Goal: Task Accomplishment & Management: Complete application form

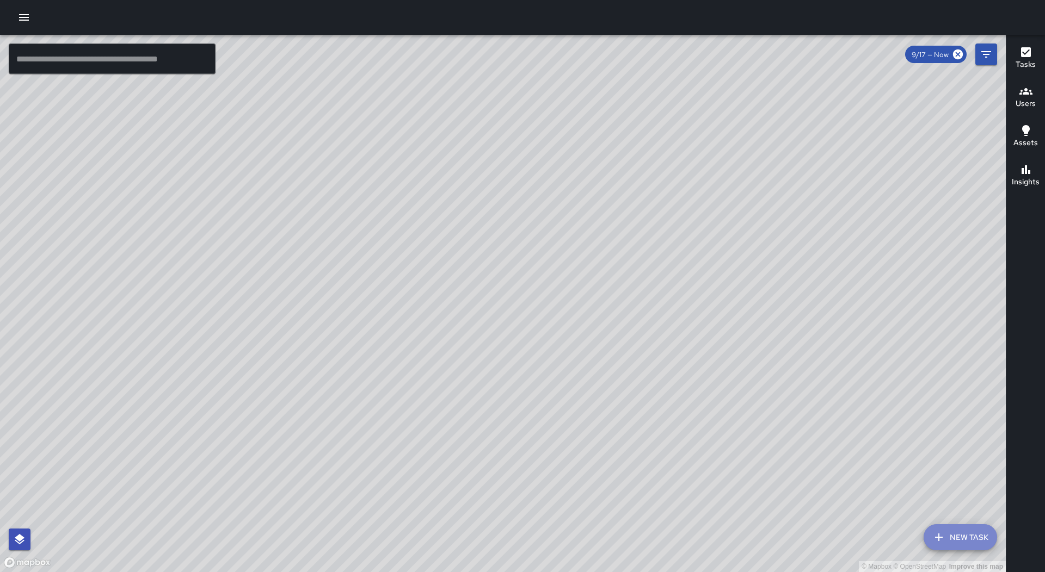
click at [951, 531] on button "New Task" at bounding box center [960, 538] width 73 height 26
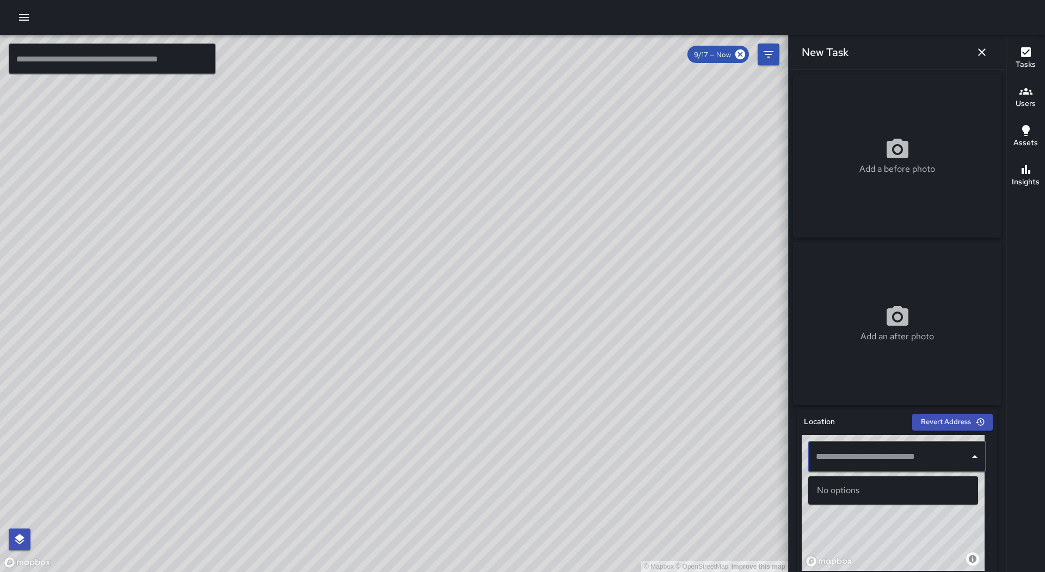
click at [909, 452] on input "text" at bounding box center [889, 457] width 152 height 21
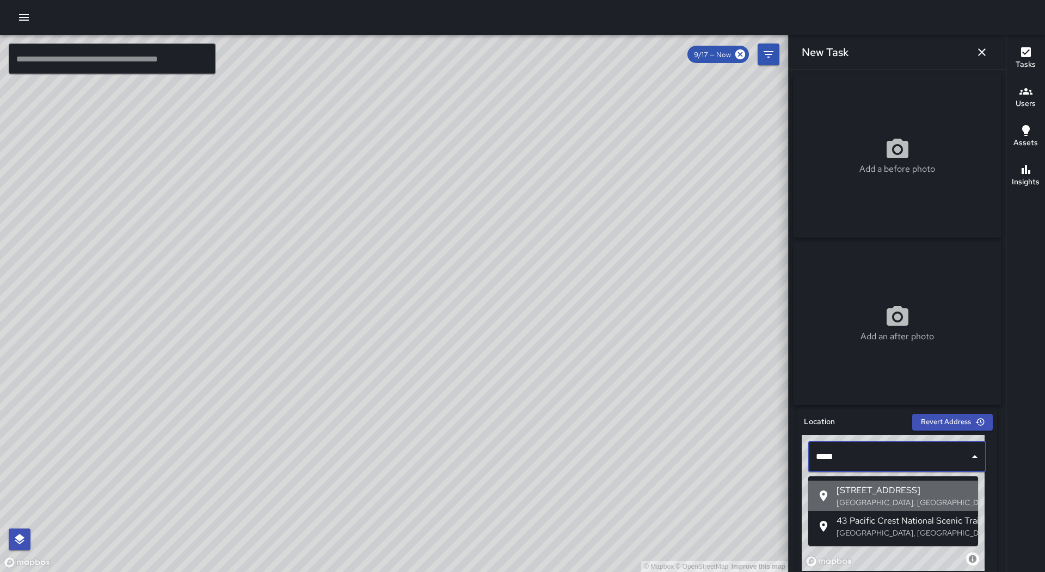
click at [922, 492] on span "[STREET_ADDRESS]" at bounding box center [902, 490] width 133 height 13
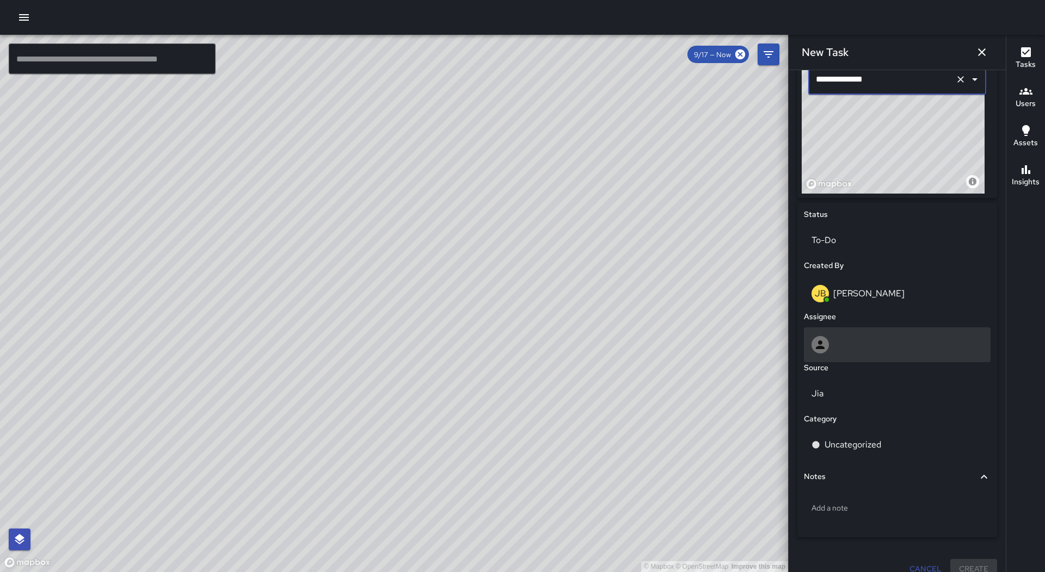
scroll to position [381, 0]
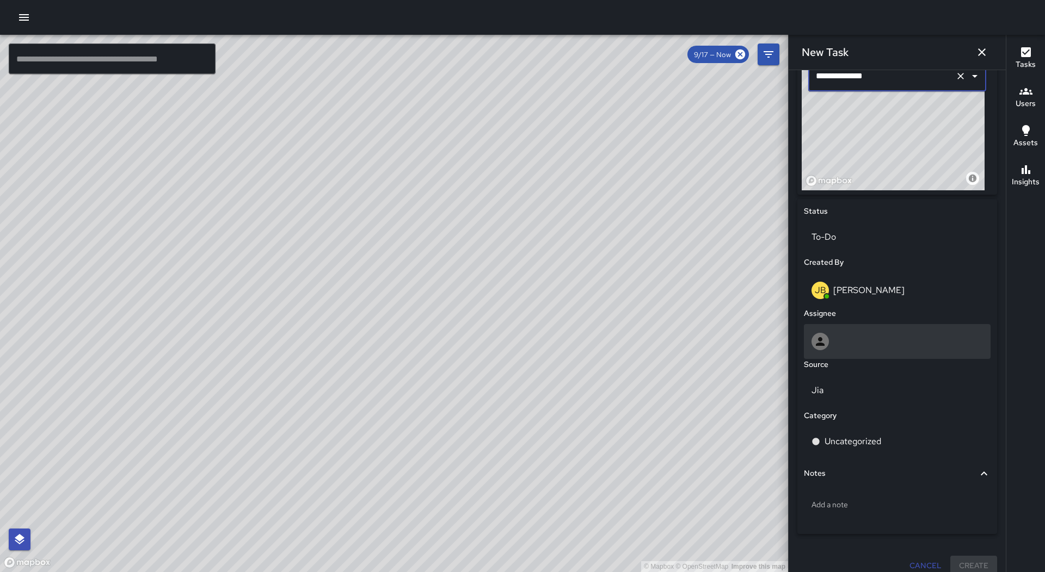
type input "**********"
click at [869, 335] on div at bounding box center [897, 341] width 187 height 35
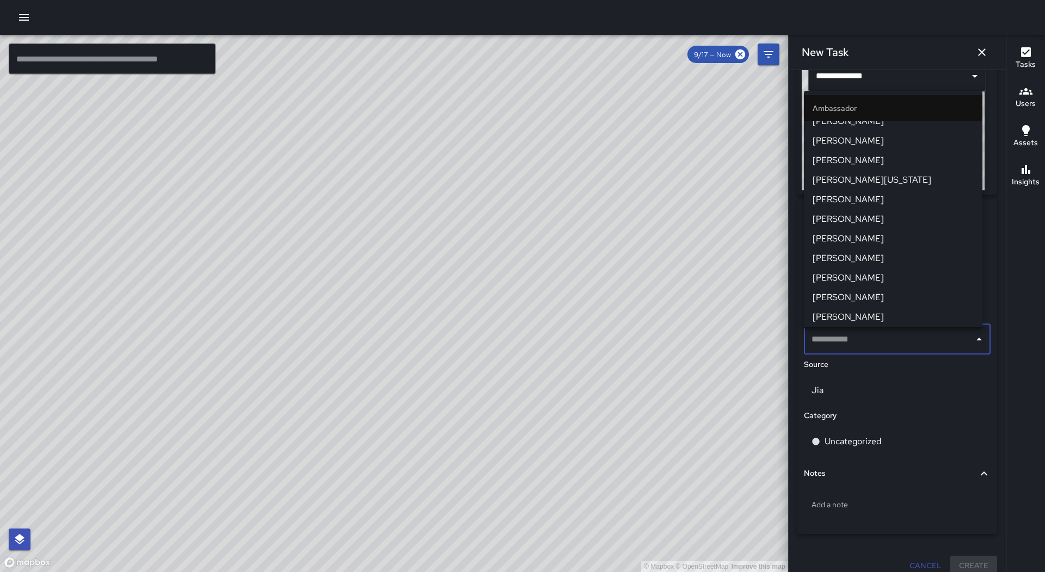
scroll to position [171, 0]
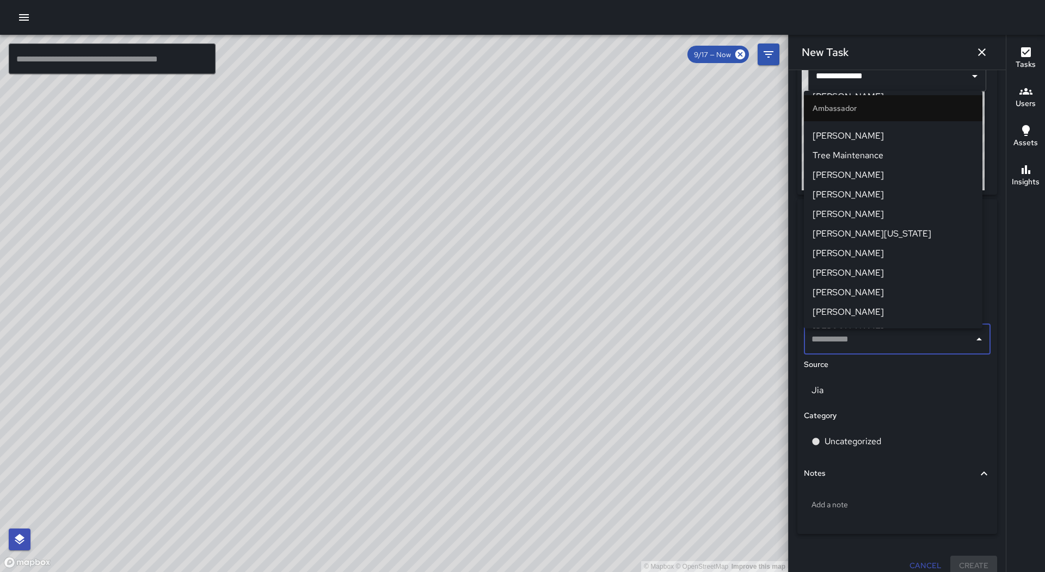
click at [898, 208] on li "[PERSON_NAME]" at bounding box center [893, 215] width 178 height 20
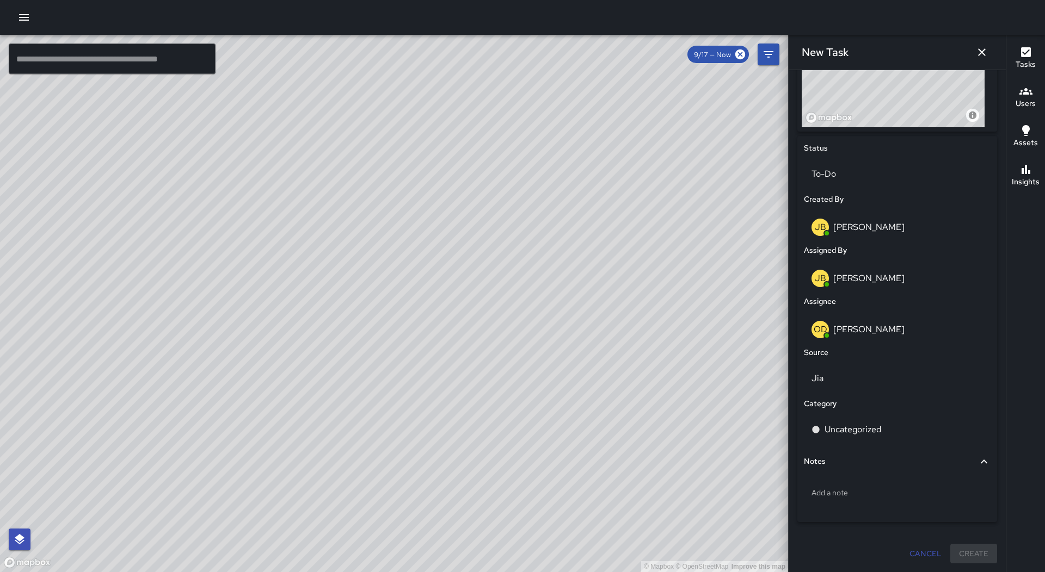
scroll to position [448, 0]
click at [883, 437] on div "Uncategorized" at bounding box center [897, 430] width 187 height 30
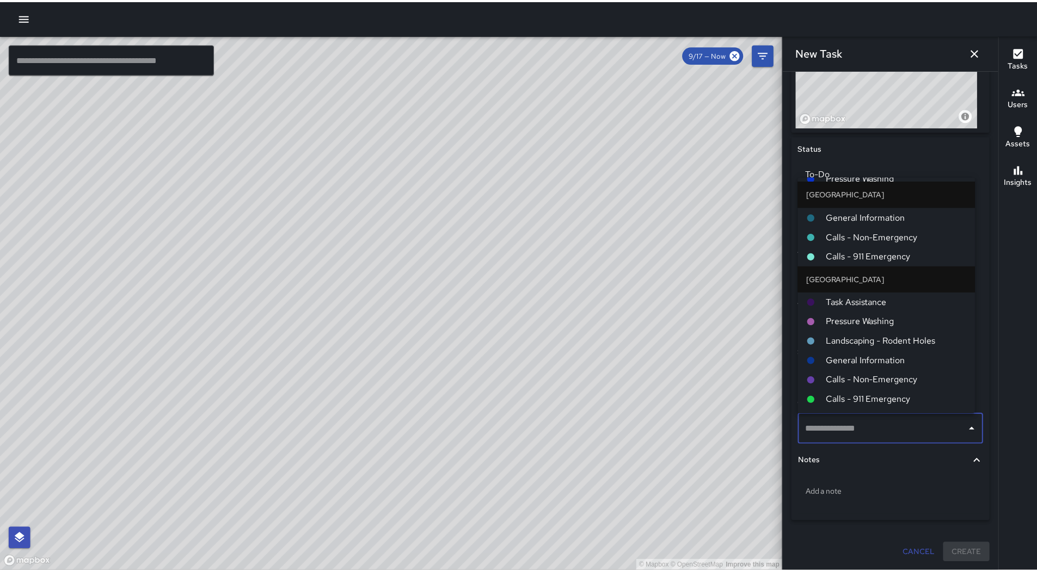
scroll to position [748, 0]
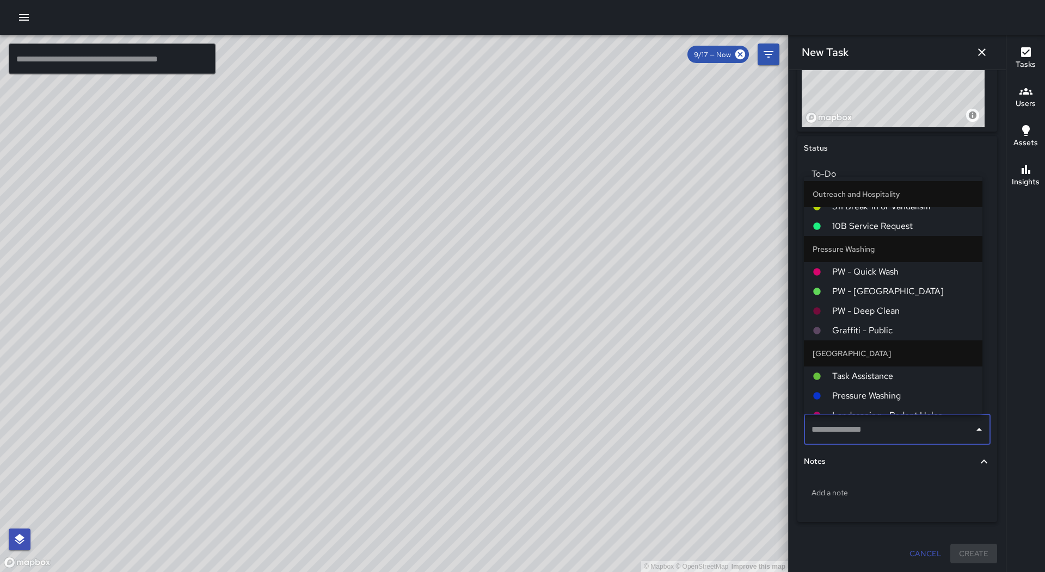
click at [876, 272] on span "PW - Quick Wash" at bounding box center [902, 272] width 141 height 13
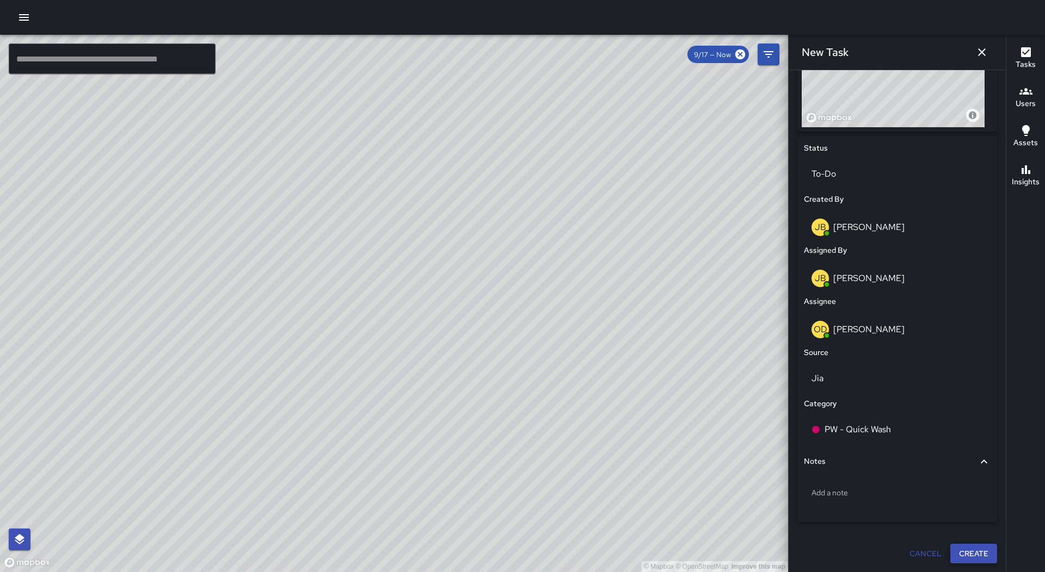
click at [978, 551] on button "Create" at bounding box center [973, 554] width 47 height 20
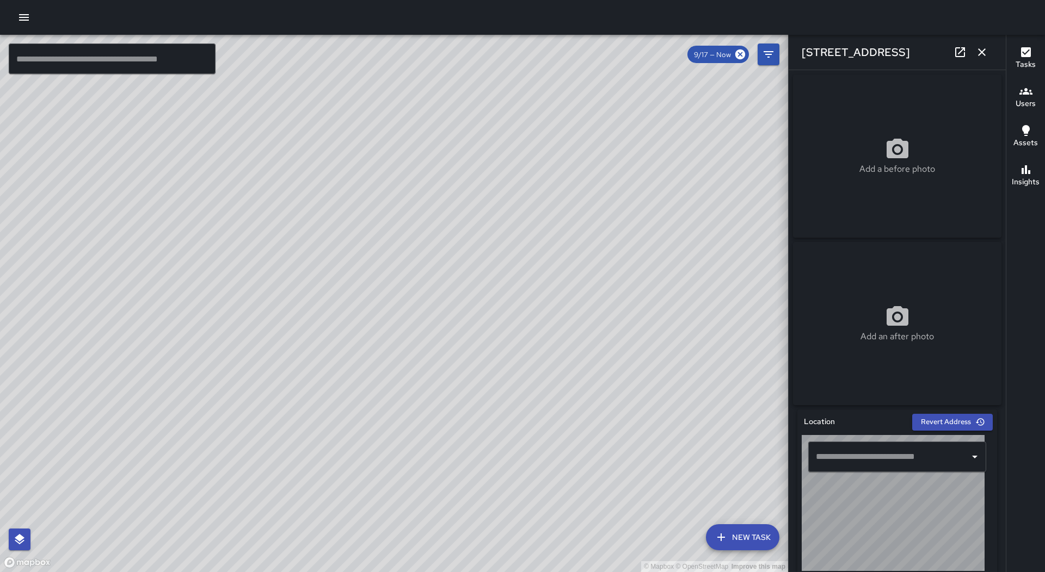
type input "**********"
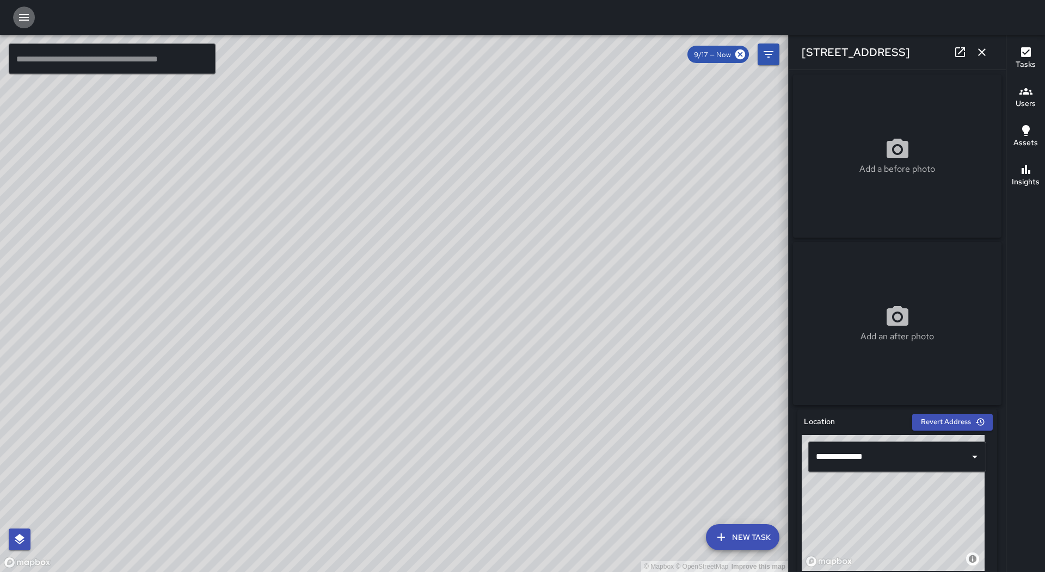
click at [20, 13] on icon "button" at bounding box center [23, 17] width 13 height 13
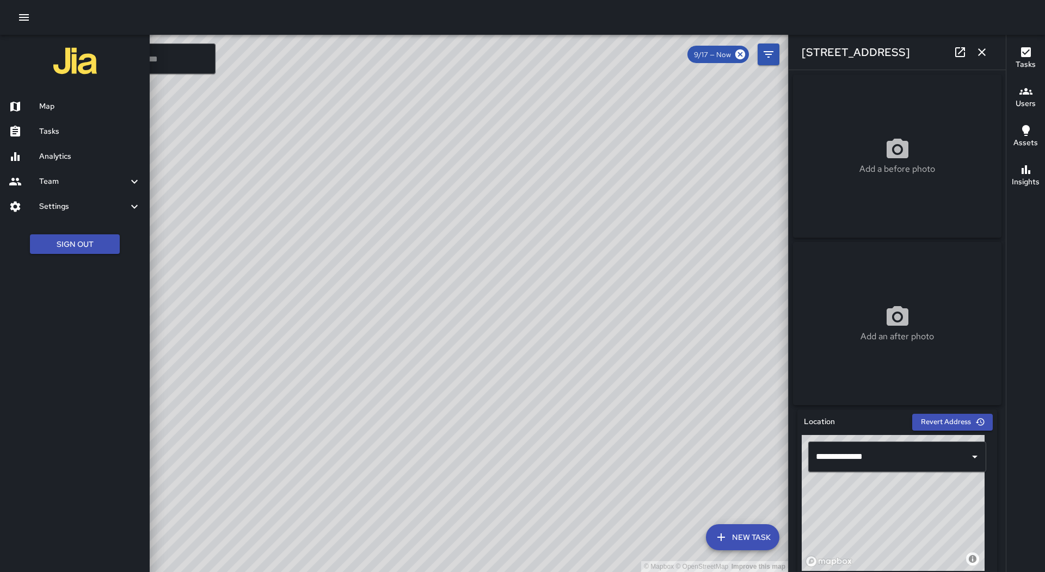
click at [82, 135] on h6 "Tasks" at bounding box center [90, 132] width 102 height 12
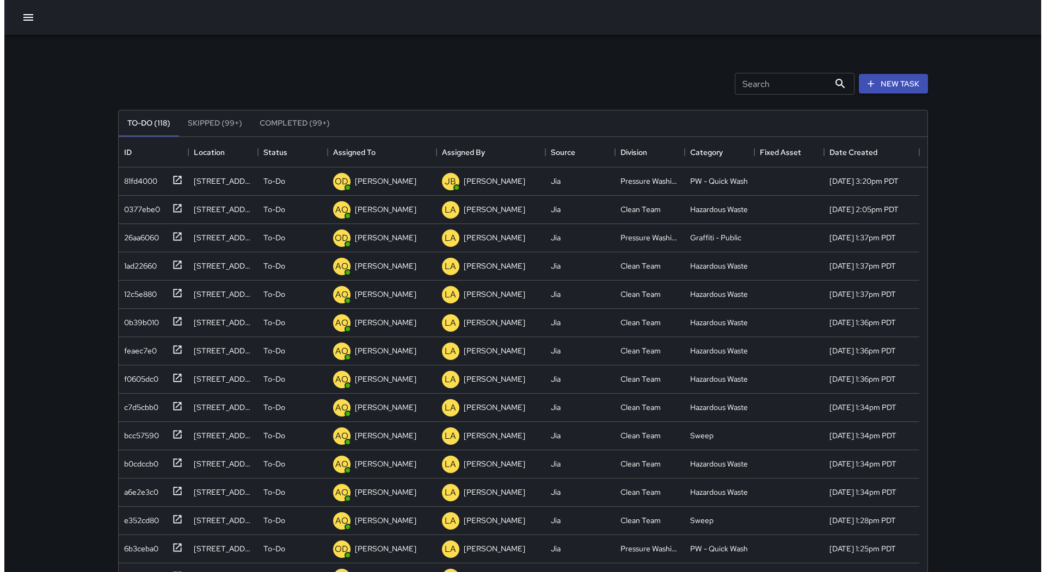
scroll to position [453, 801]
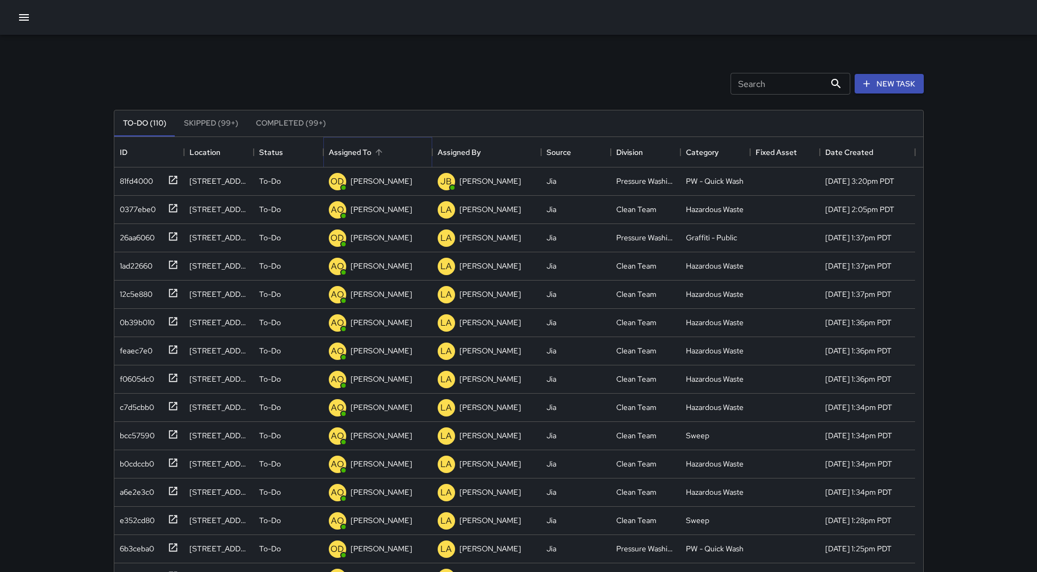
click at [380, 154] on icon "Sort" at bounding box center [379, 152] width 10 height 10
click at [29, 26] on button "button" at bounding box center [24, 18] width 22 height 22
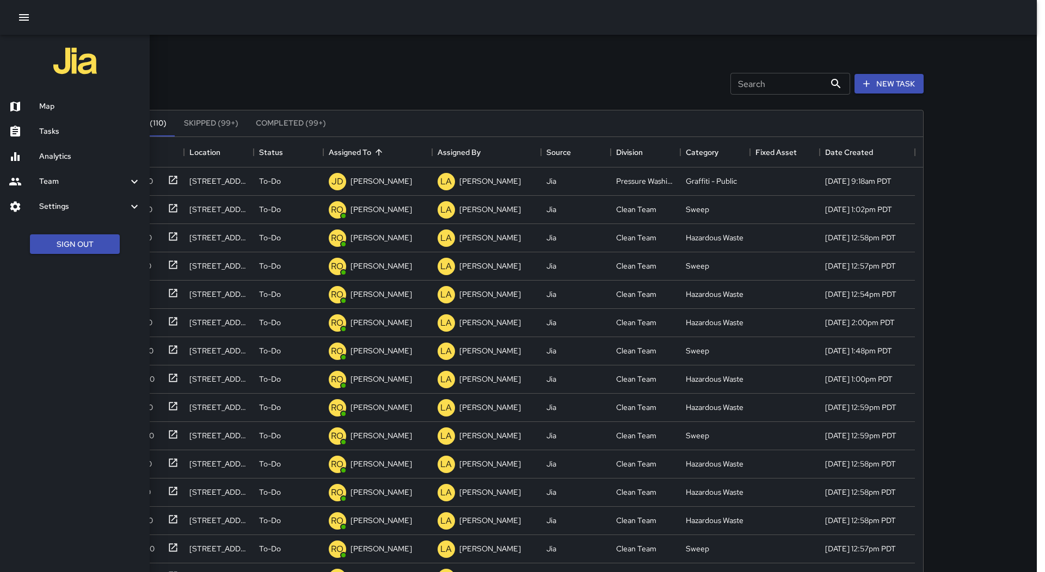
click at [27, 20] on icon "button" at bounding box center [24, 17] width 10 height 7
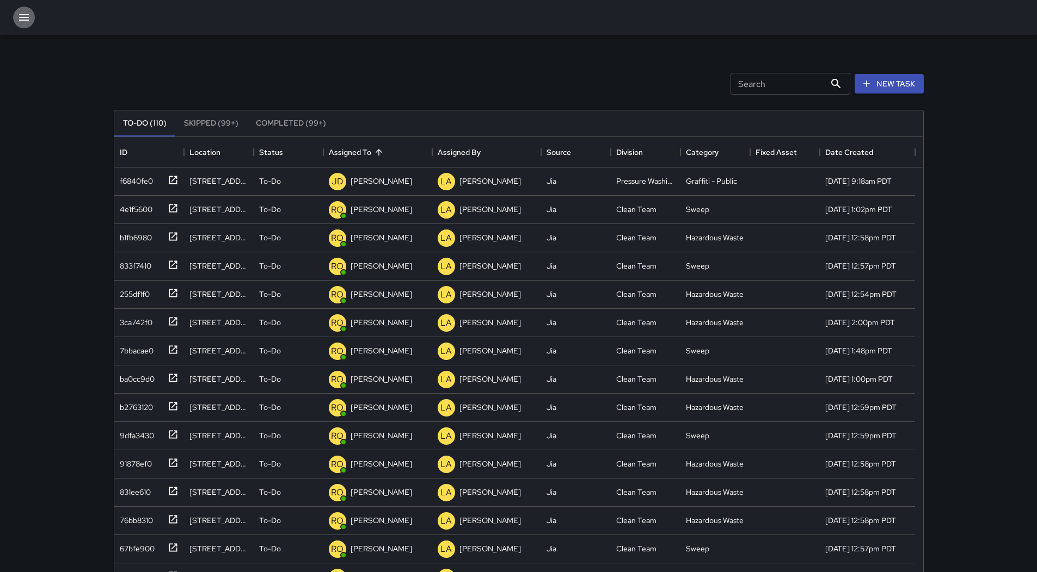
click at [27, 21] on icon "button" at bounding box center [24, 17] width 10 height 7
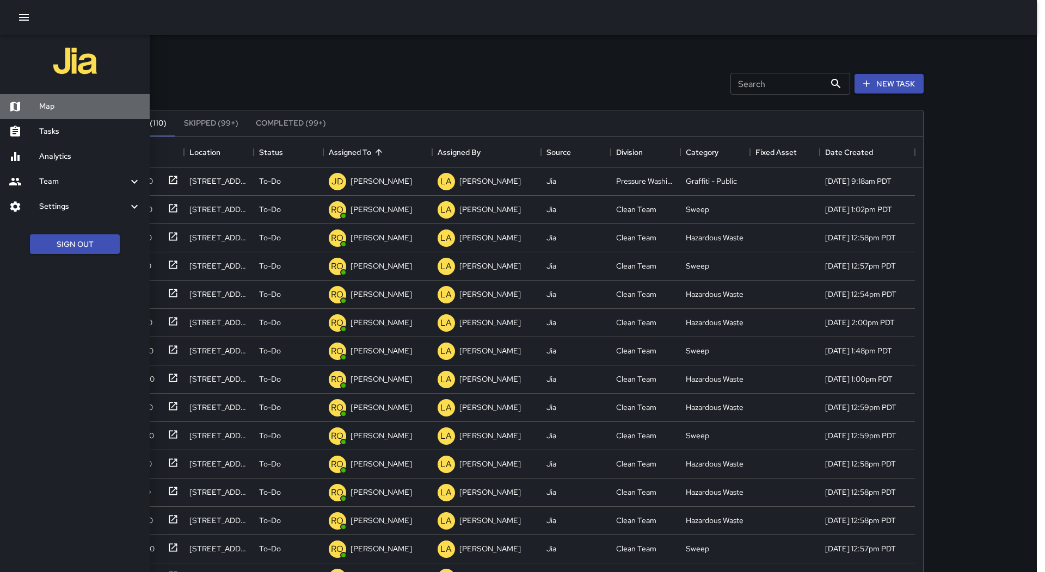
click at [65, 104] on h6 "Map" at bounding box center [90, 107] width 102 height 12
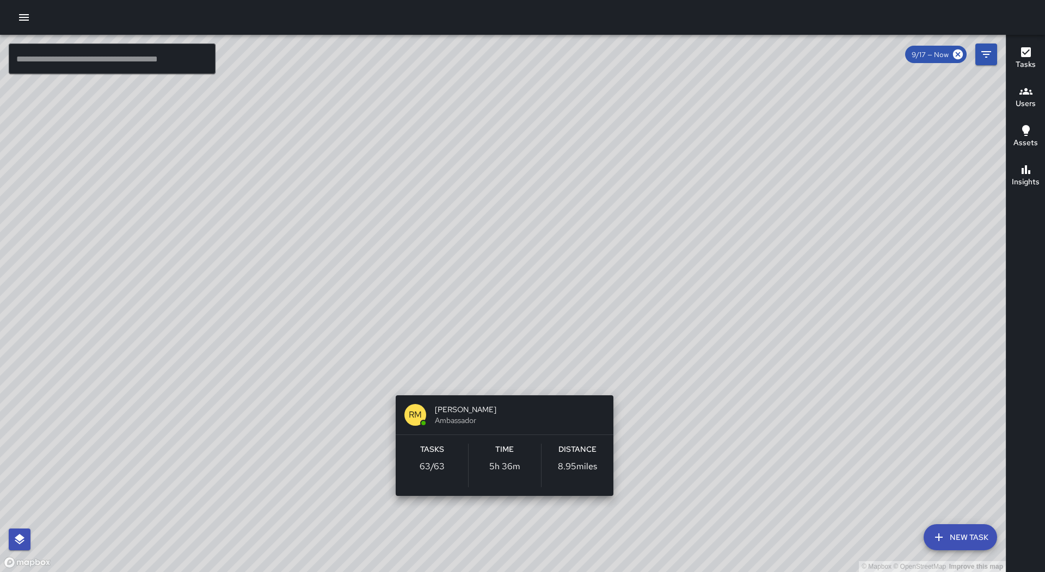
click at [495, 380] on div "© Mapbox © OpenStreetMap Improve this map RM [PERSON_NAME] Ambassador Tasks 63 …" at bounding box center [503, 304] width 1006 height 538
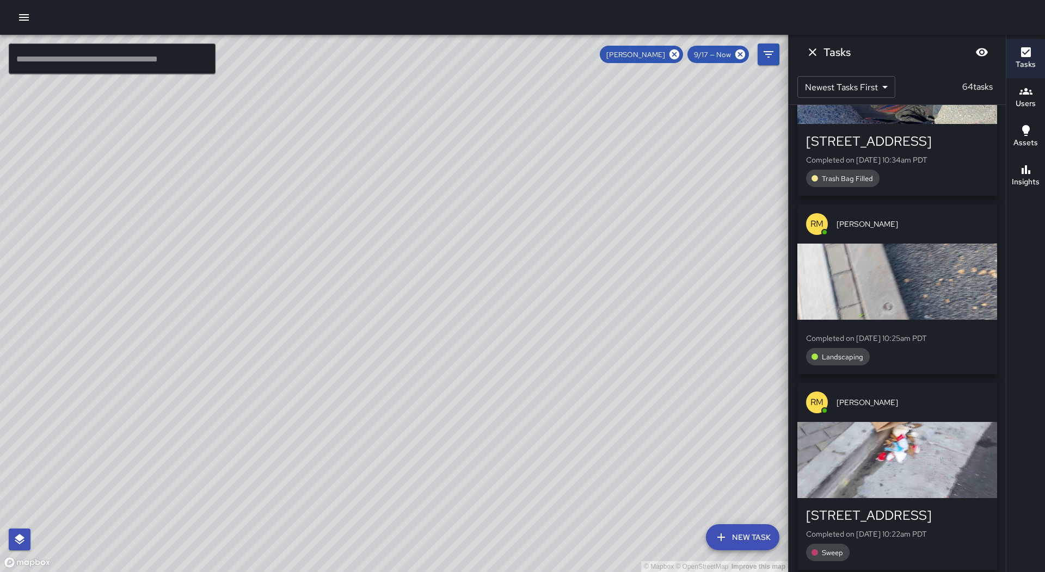
scroll to position [6648, 0]
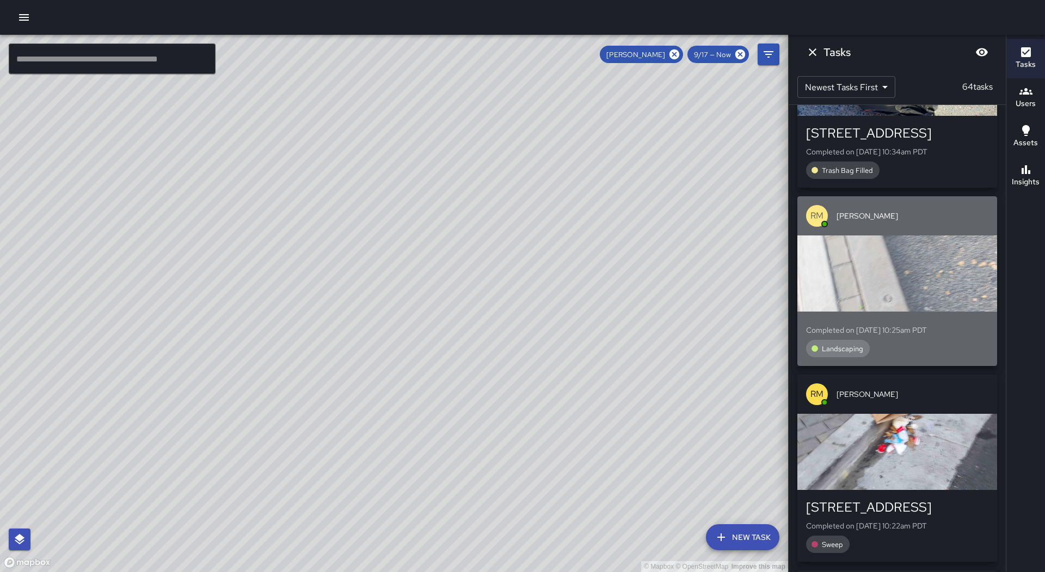
click at [946, 321] on div "Completed on [DATE] 10:25am PDT Landscaping" at bounding box center [897, 339] width 182 height 37
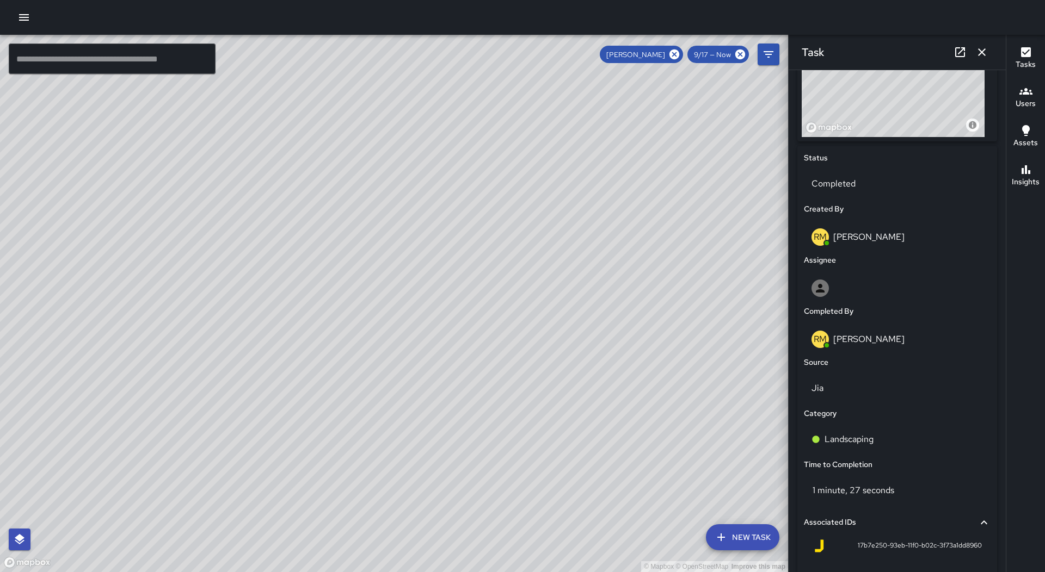
scroll to position [435, 0]
click at [898, 440] on div "Landscaping" at bounding box center [896, 438] width 171 height 13
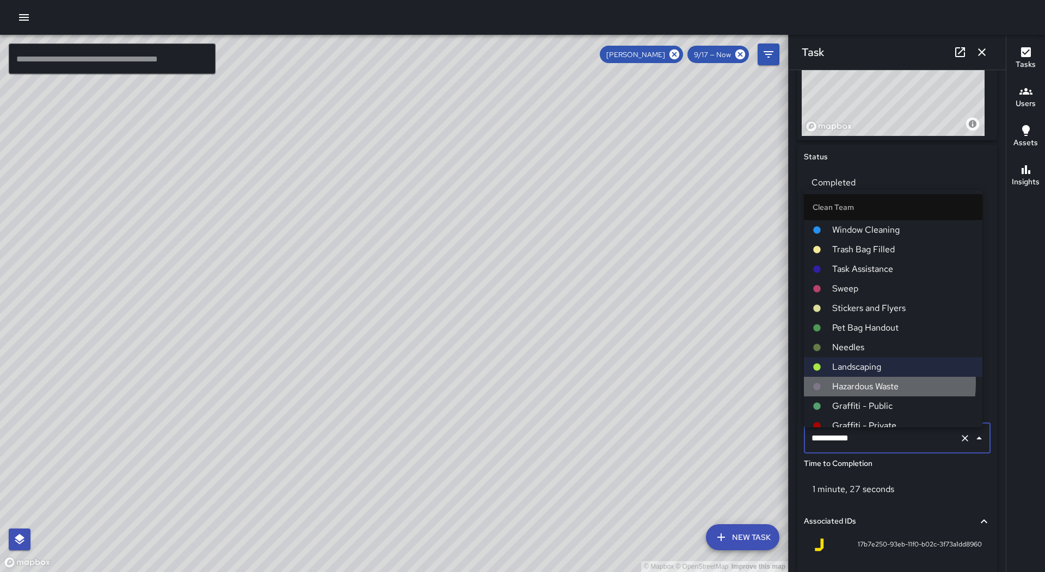
click at [859, 383] on span "Hazardous Waste" at bounding box center [902, 386] width 141 height 13
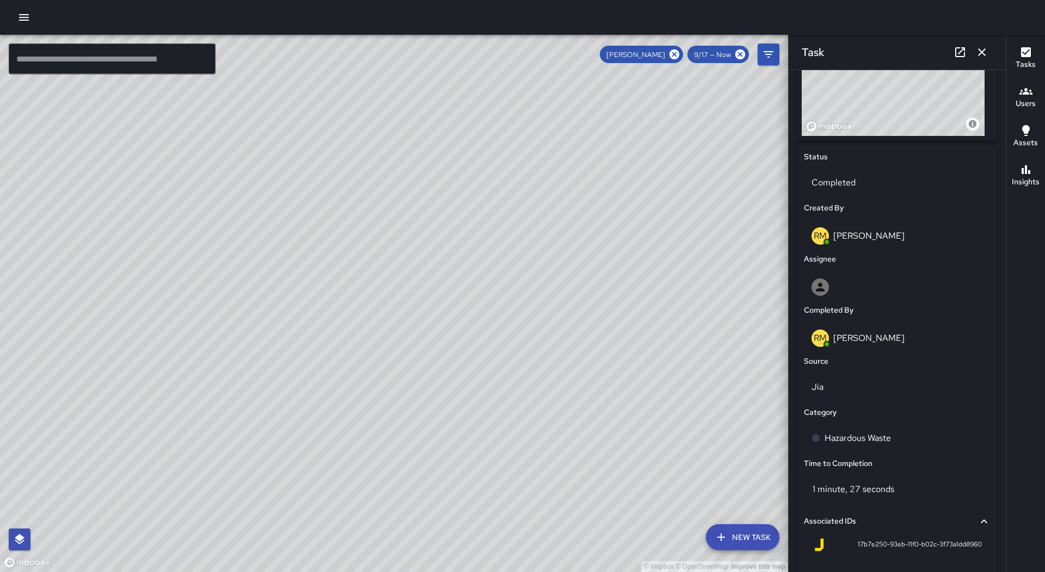
click at [988, 51] on button "button" at bounding box center [982, 52] width 22 height 22
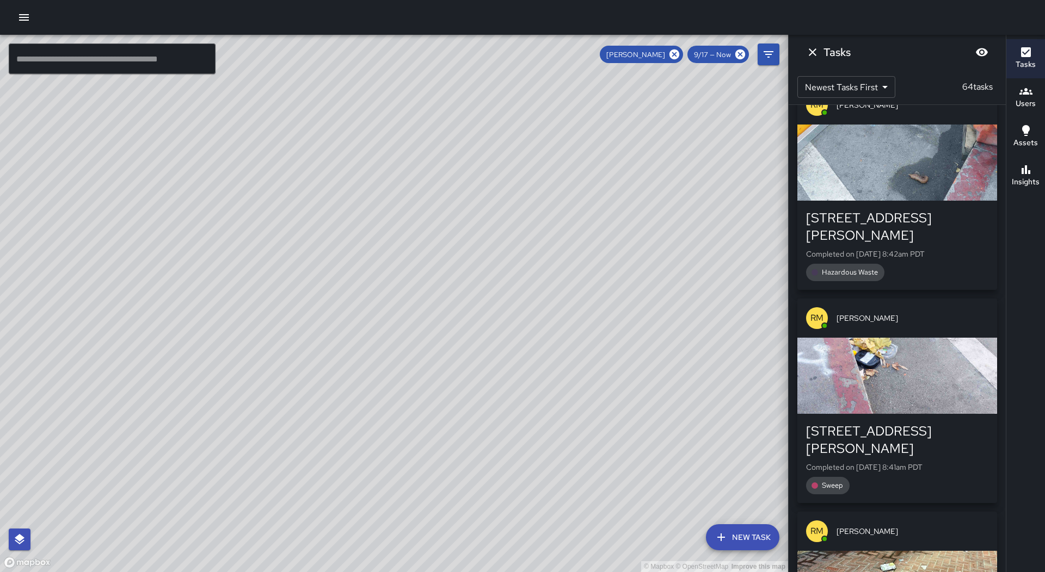
scroll to position [10893, 0]
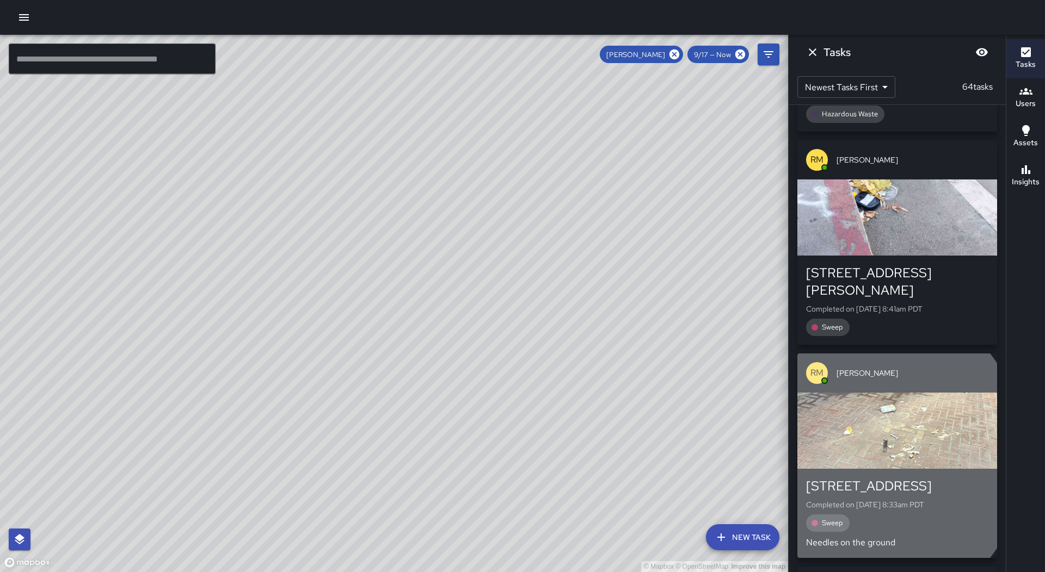
click at [857, 393] on div "button" at bounding box center [897, 431] width 200 height 76
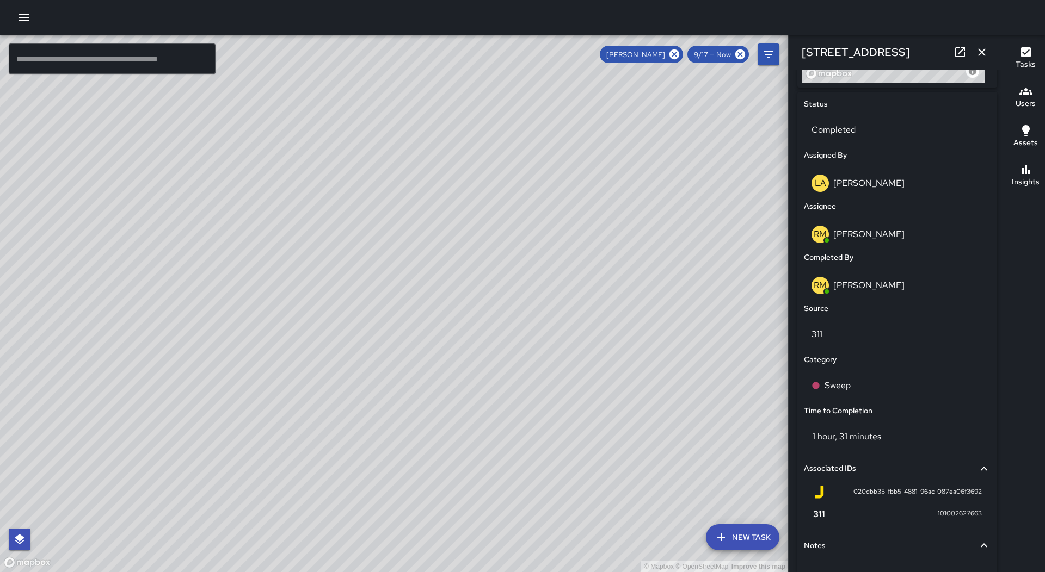
scroll to position [490, 0]
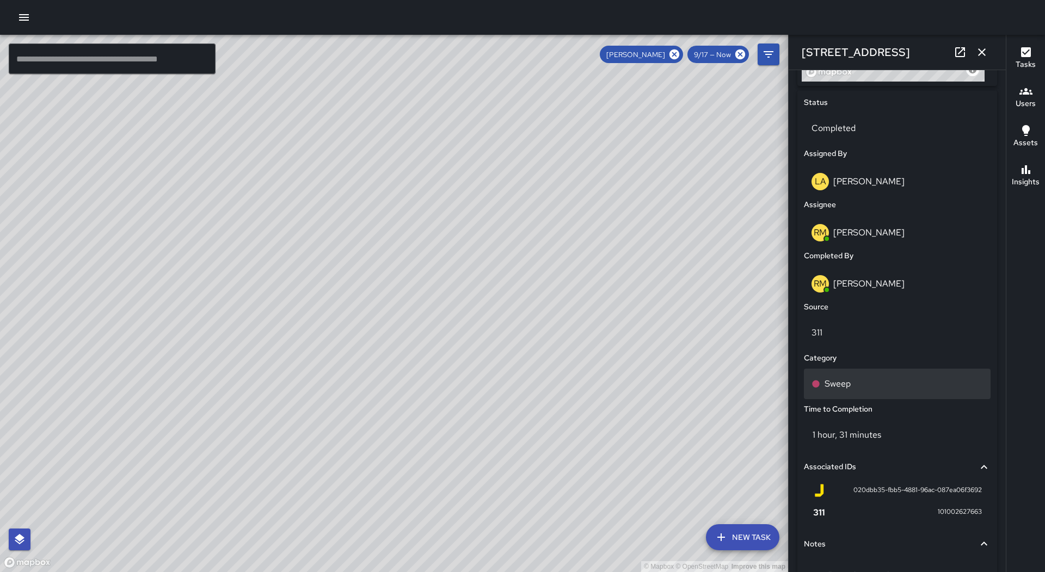
click at [892, 387] on div "Sweep" at bounding box center [896, 384] width 171 height 13
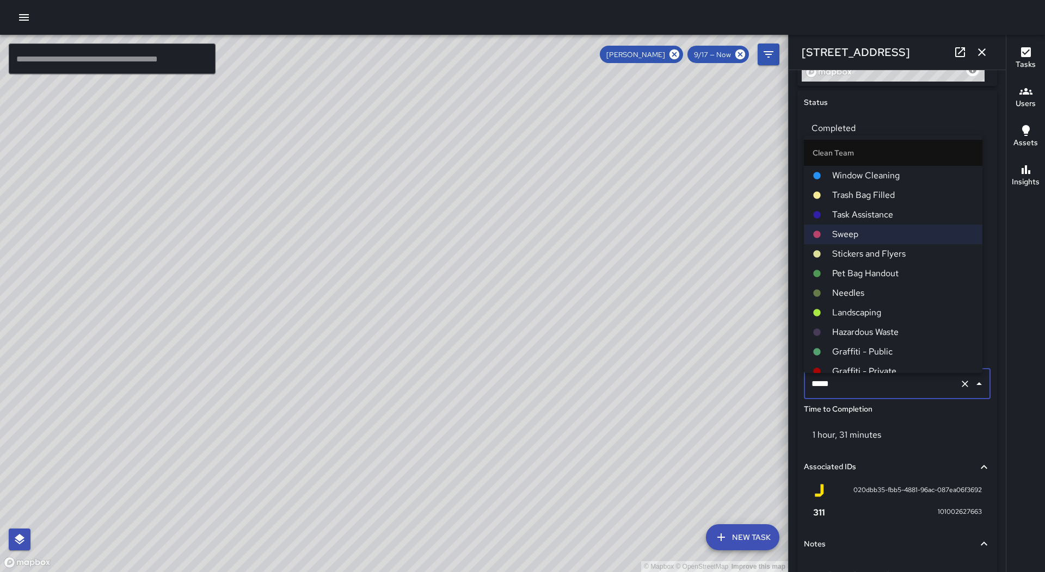
click at [869, 292] on span "Needles" at bounding box center [902, 293] width 141 height 13
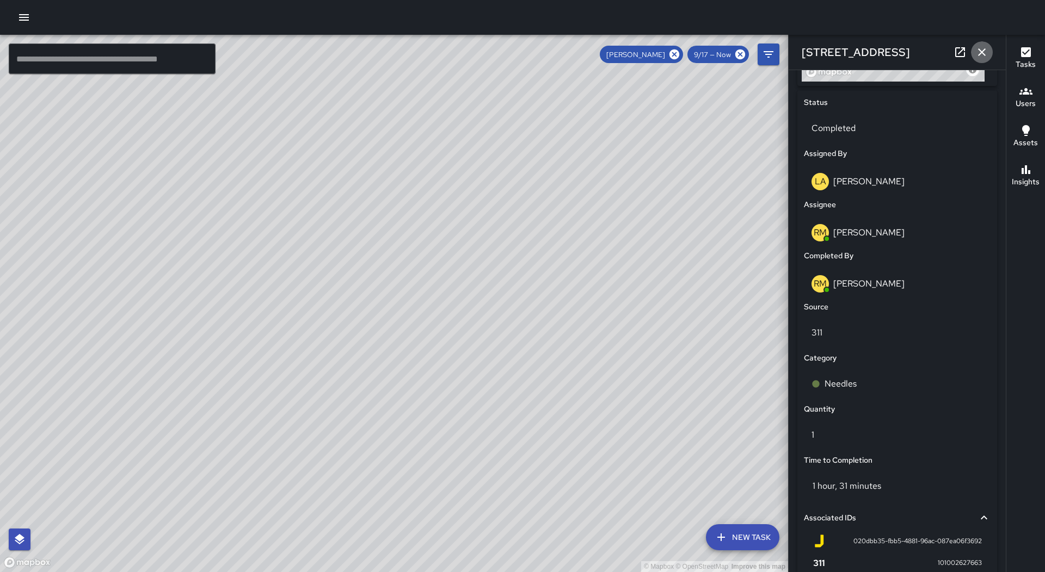
click at [983, 57] on icon "button" at bounding box center [981, 52] width 13 height 13
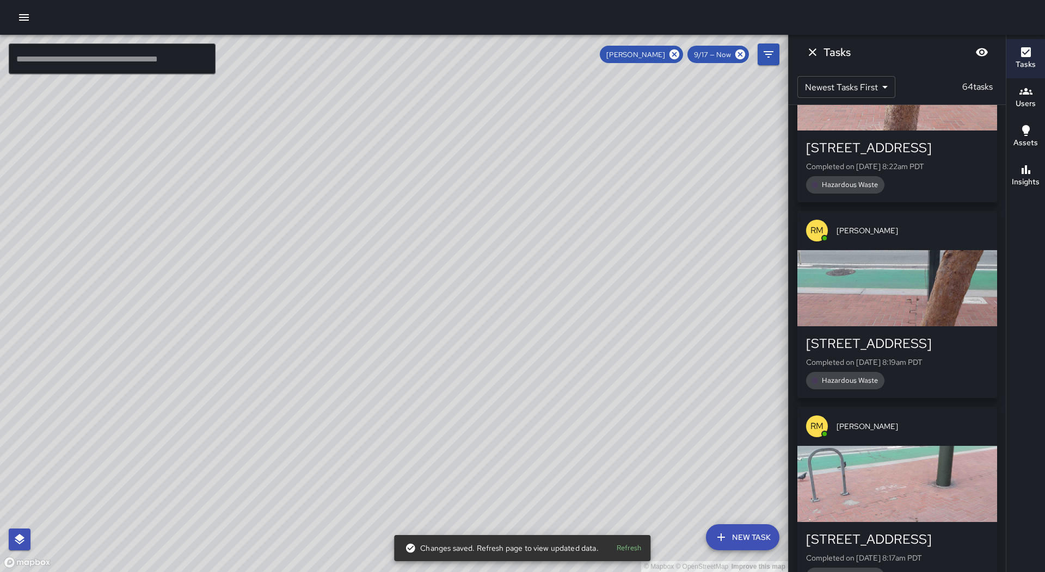
scroll to position [11872, 0]
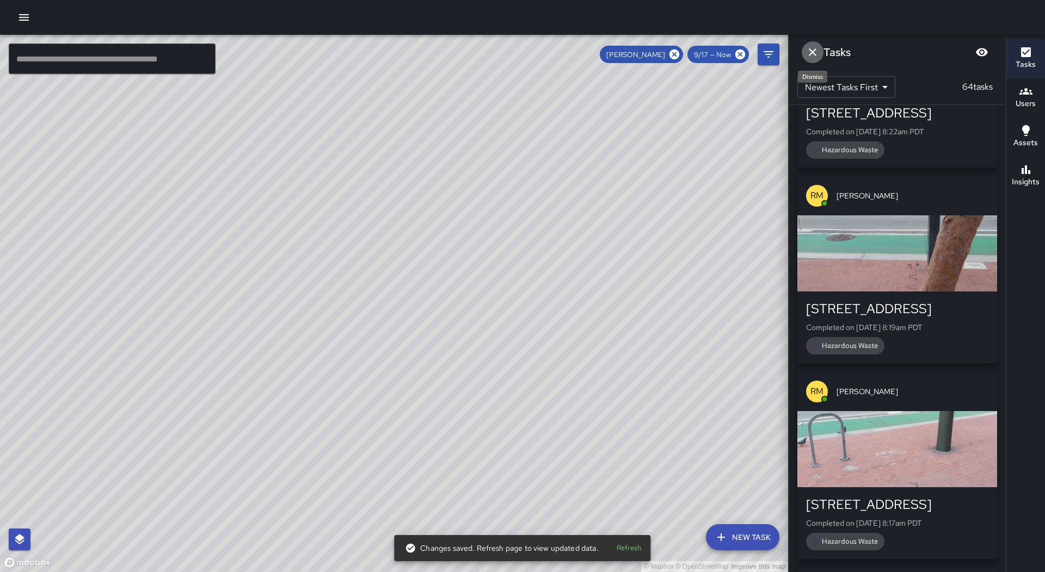
click at [810, 50] on icon "Dismiss" at bounding box center [813, 52] width 8 height 8
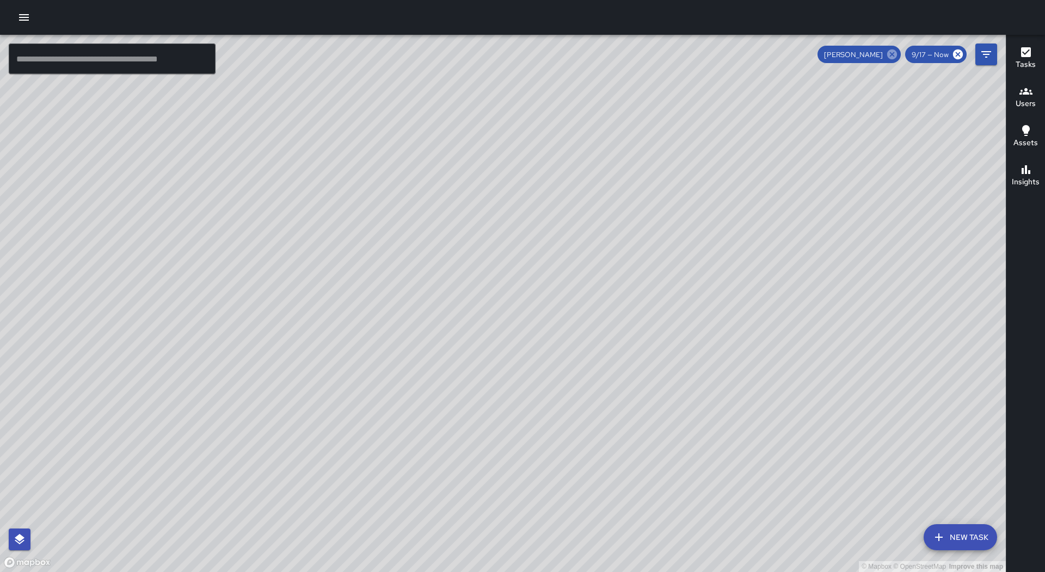
click at [895, 58] on icon at bounding box center [892, 55] width 10 height 10
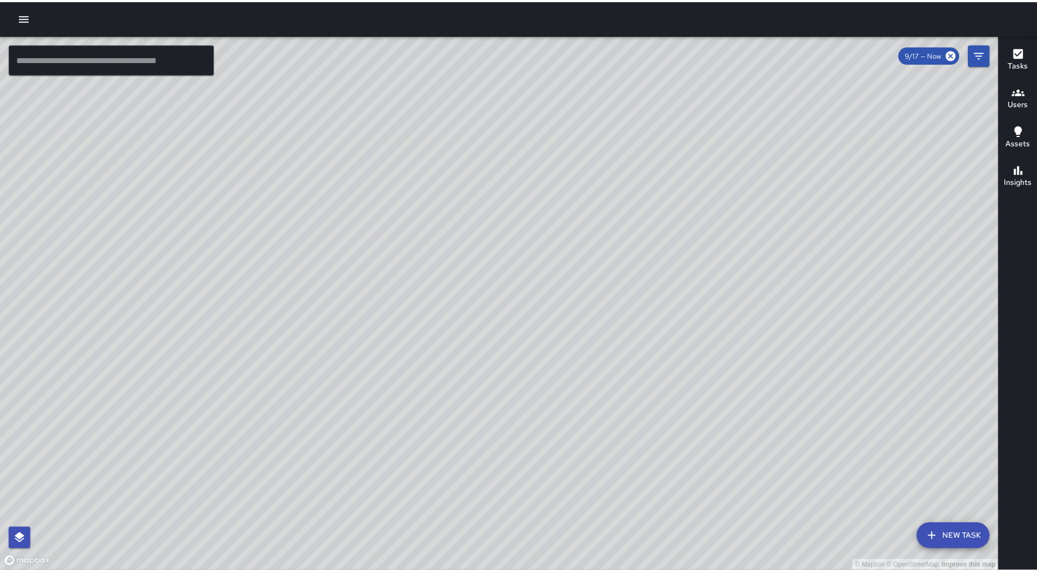
scroll to position [80403, 0]
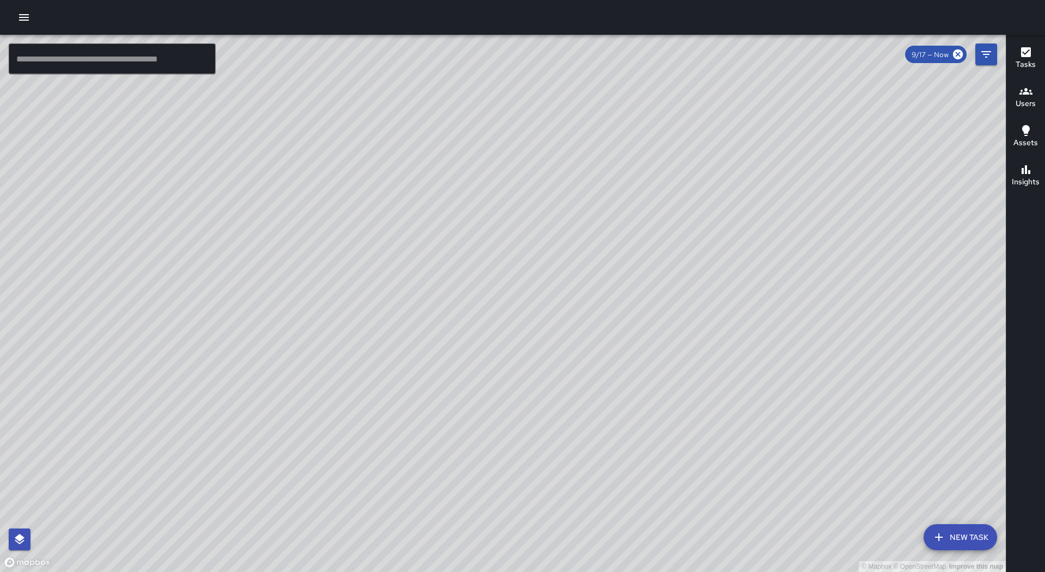
click at [21, 21] on icon "button" at bounding box center [23, 17] width 13 height 13
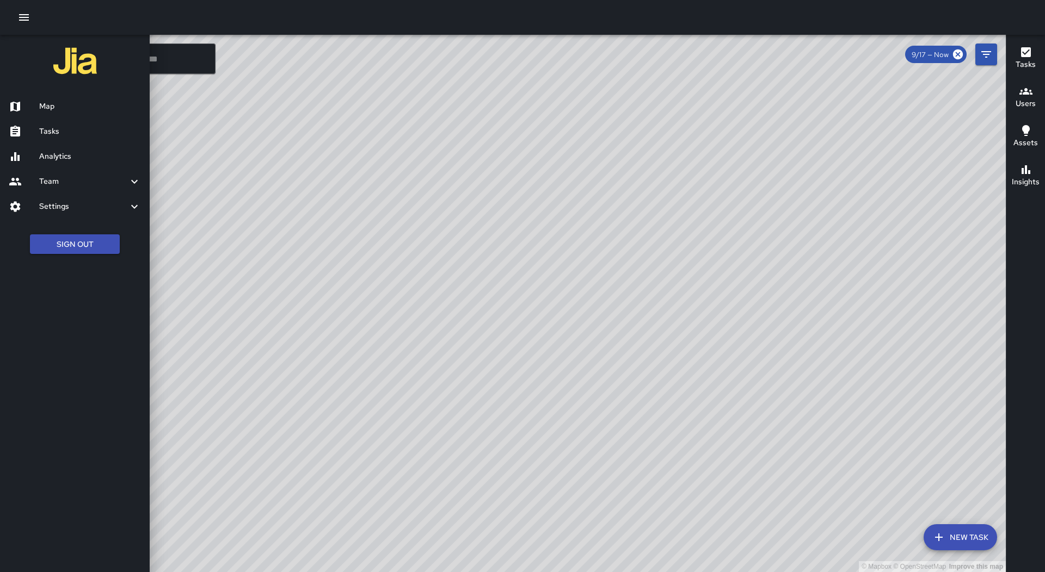
click at [95, 119] on div "Tasks" at bounding box center [75, 131] width 150 height 25
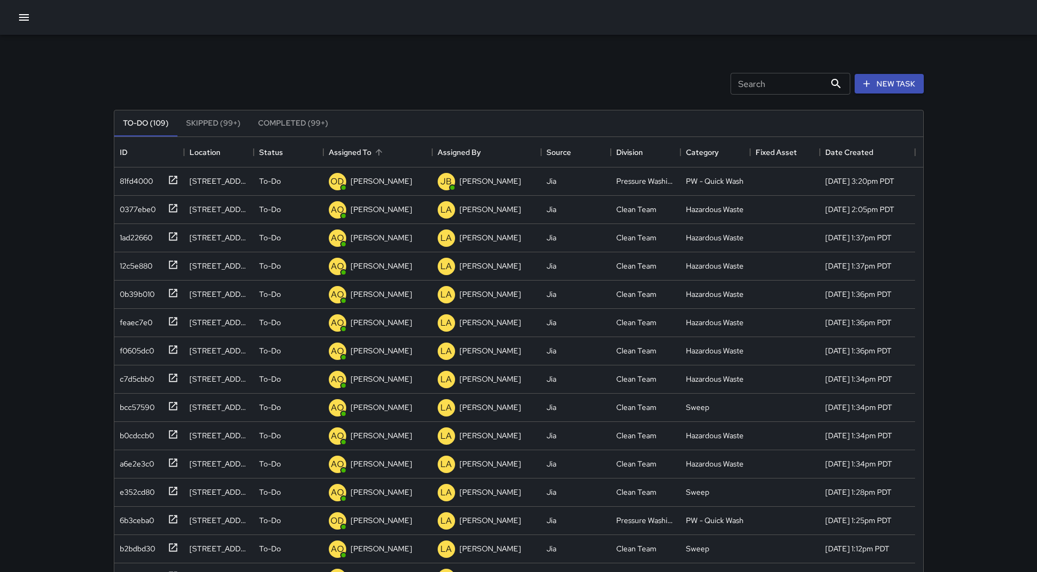
scroll to position [453, 801]
click at [370, 144] on div "Assigned To" at bounding box center [350, 152] width 42 height 30
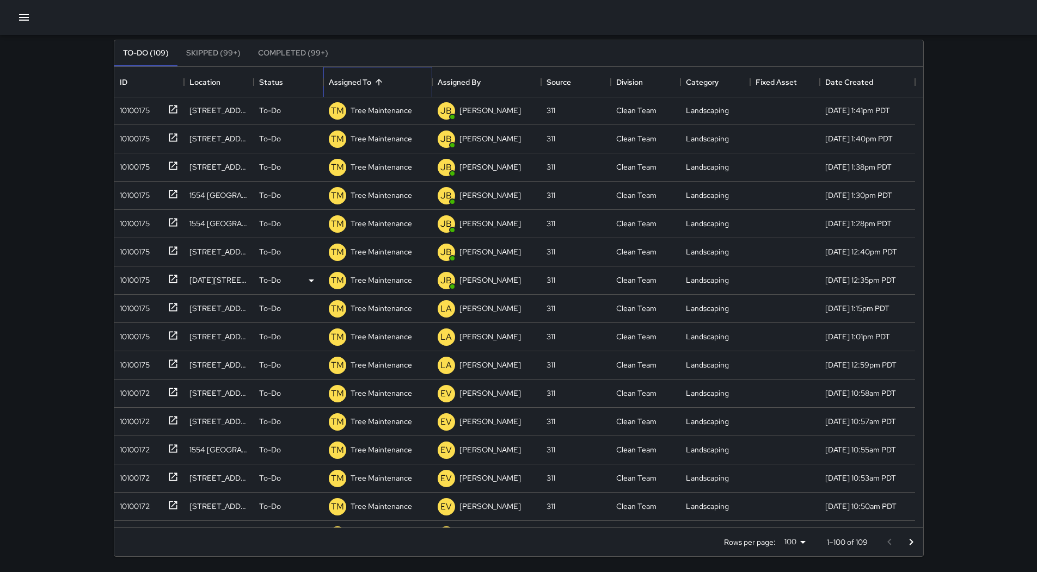
scroll to position [1964, 0]
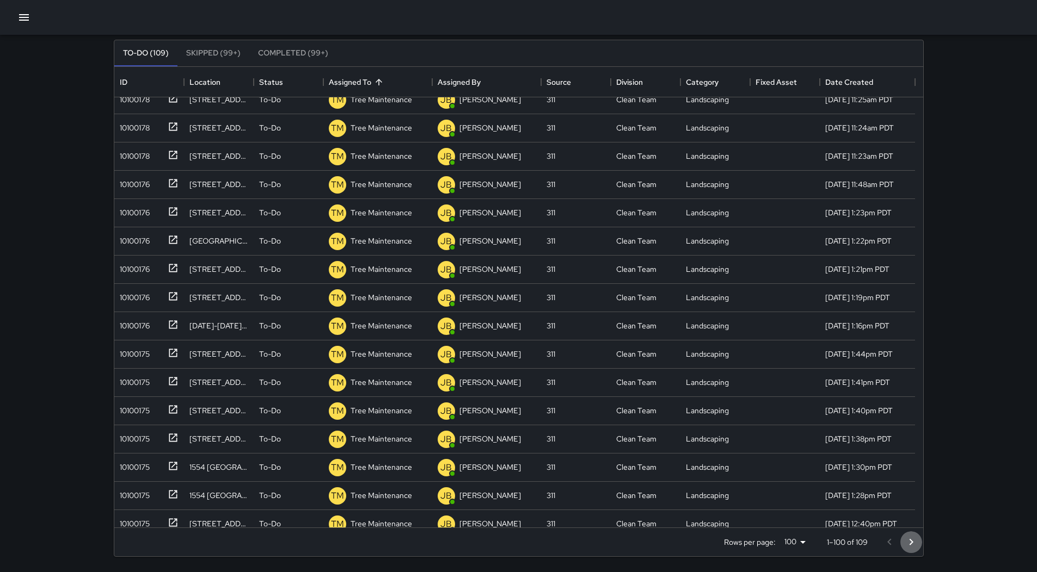
click at [911, 537] on icon "Go to next page" at bounding box center [910, 542] width 13 height 13
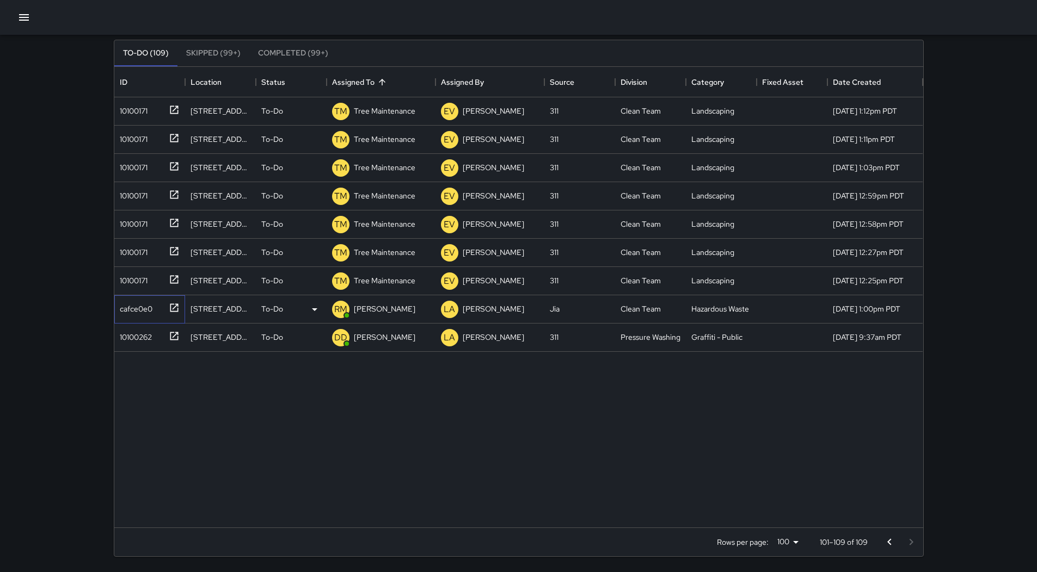
click at [141, 312] on div "cafce0e0" at bounding box center [133, 306] width 37 height 15
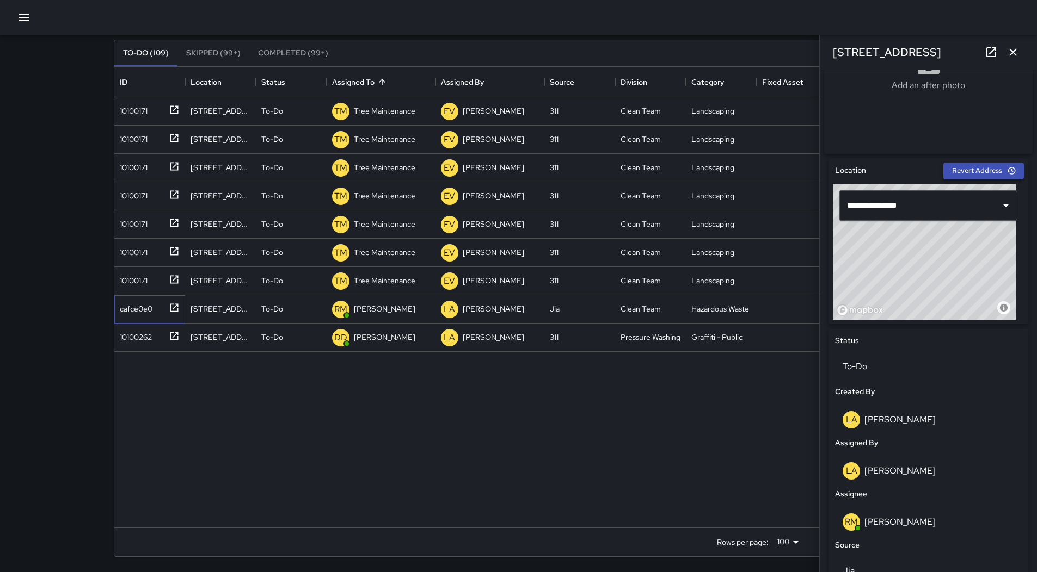
scroll to position [487, 0]
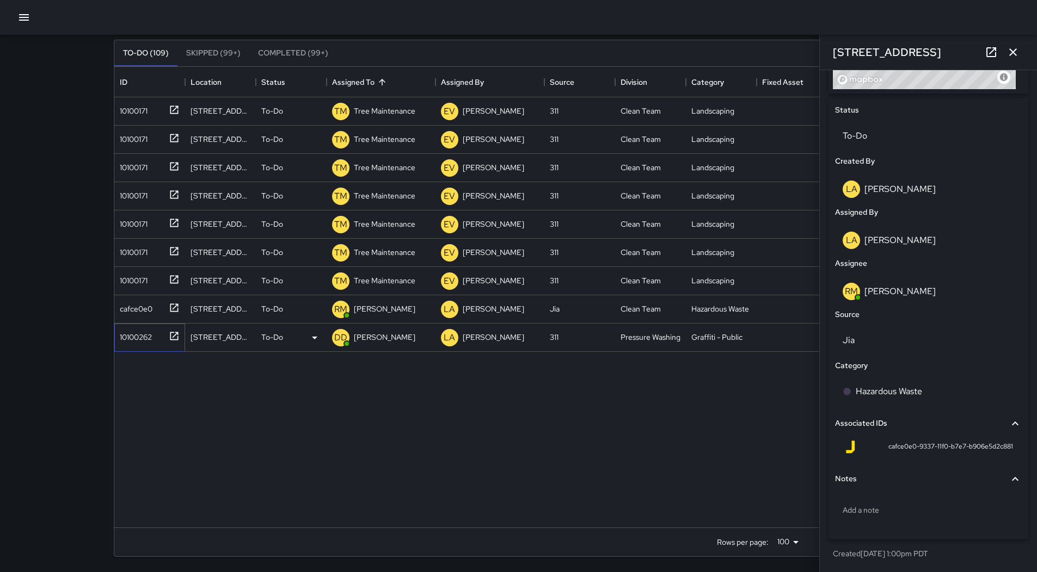
click at [166, 332] on div at bounding box center [171, 336] width 15 height 18
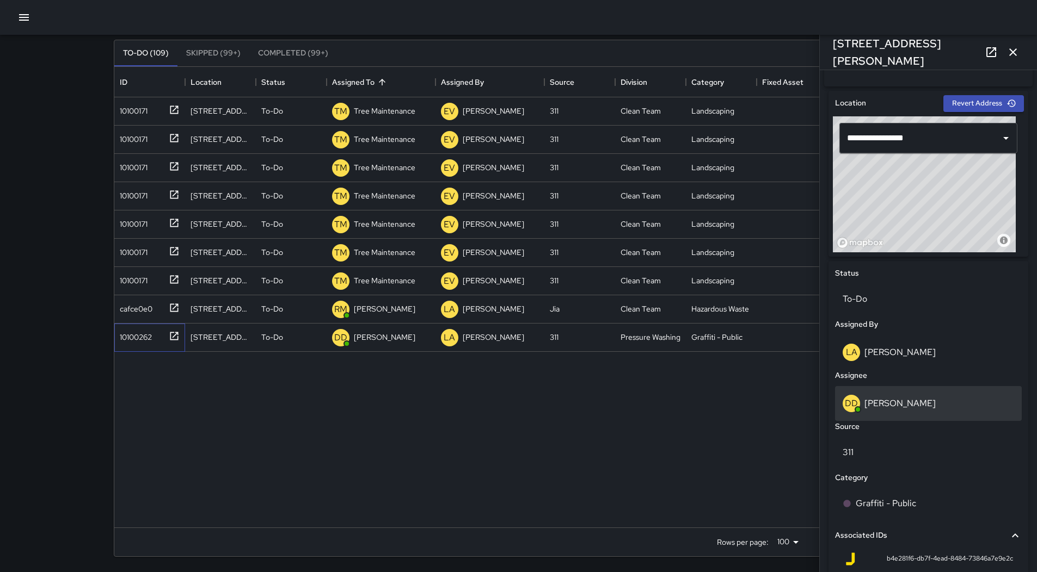
scroll to position [435, 0]
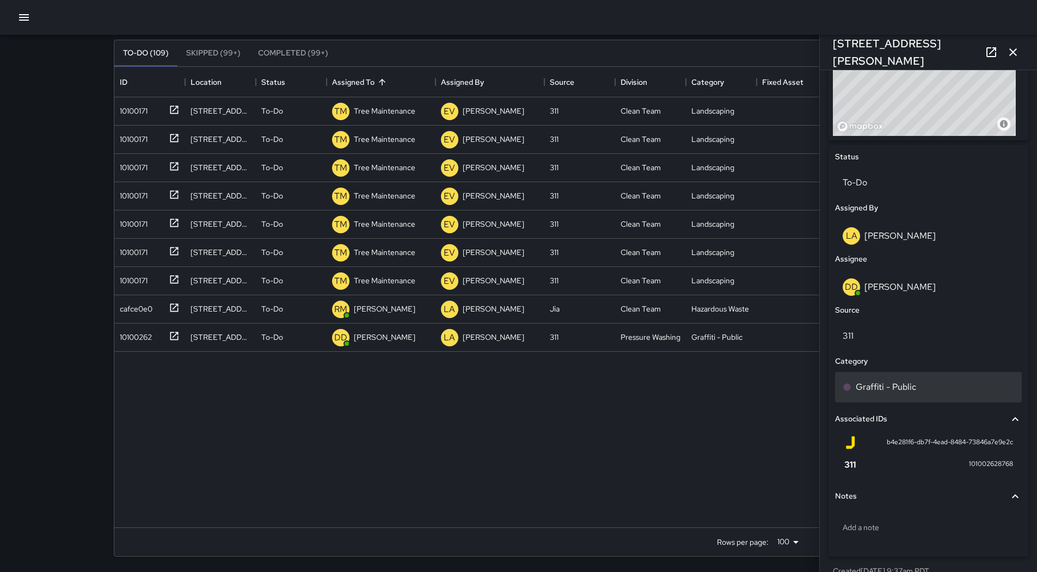
click at [914, 391] on p "Graffiti - Public" at bounding box center [885, 387] width 60 height 13
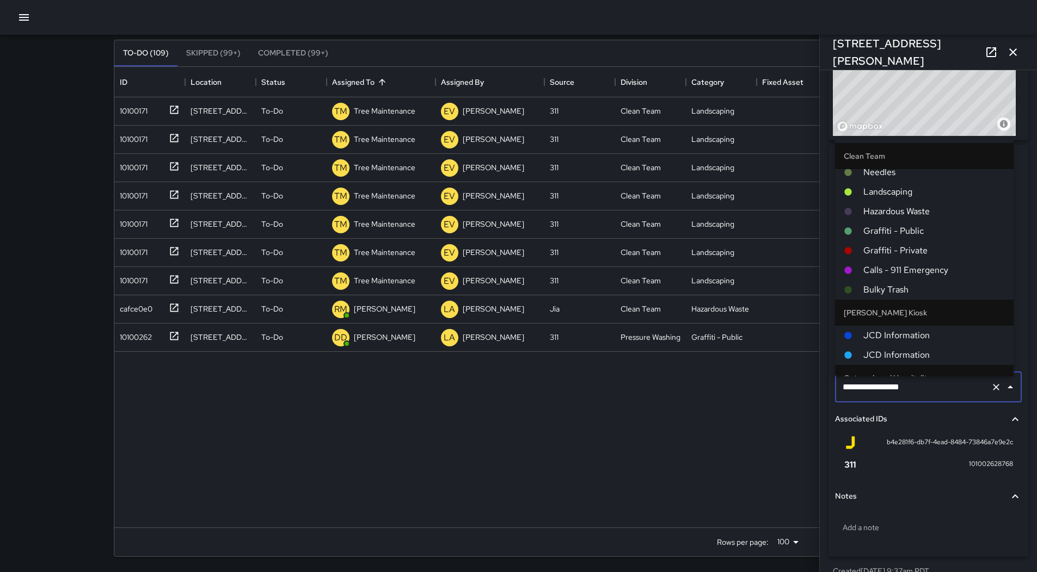
scroll to position [163, 0]
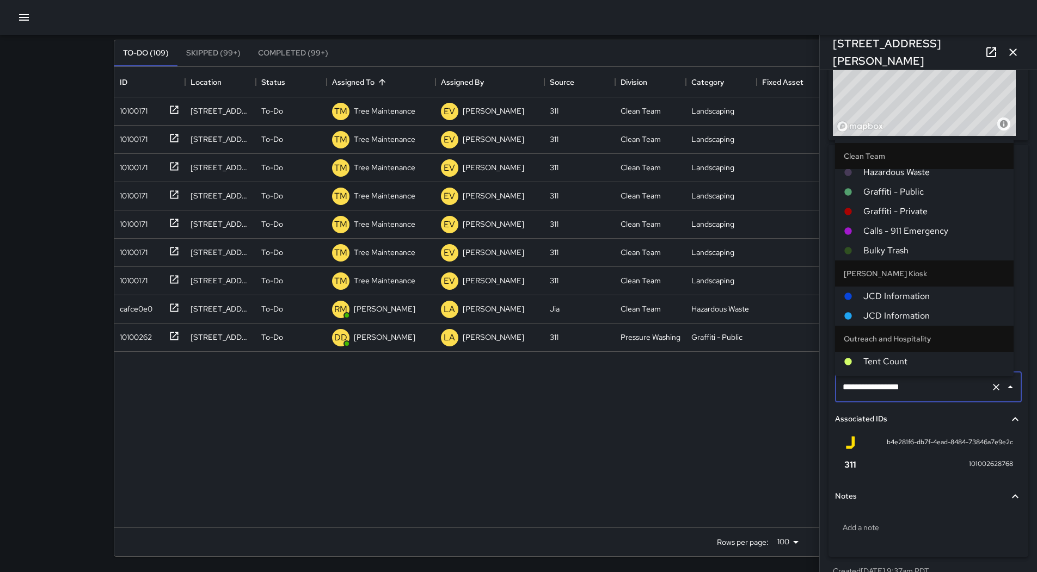
click at [915, 187] on span "Graffiti - Public" at bounding box center [933, 192] width 141 height 13
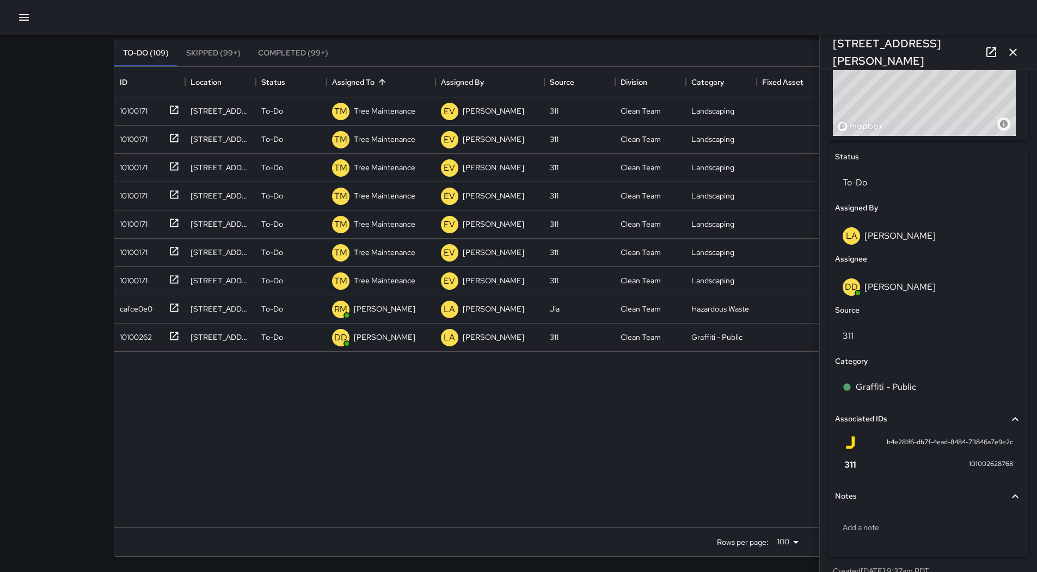
click at [1013, 47] on icon "button" at bounding box center [1012, 52] width 13 height 13
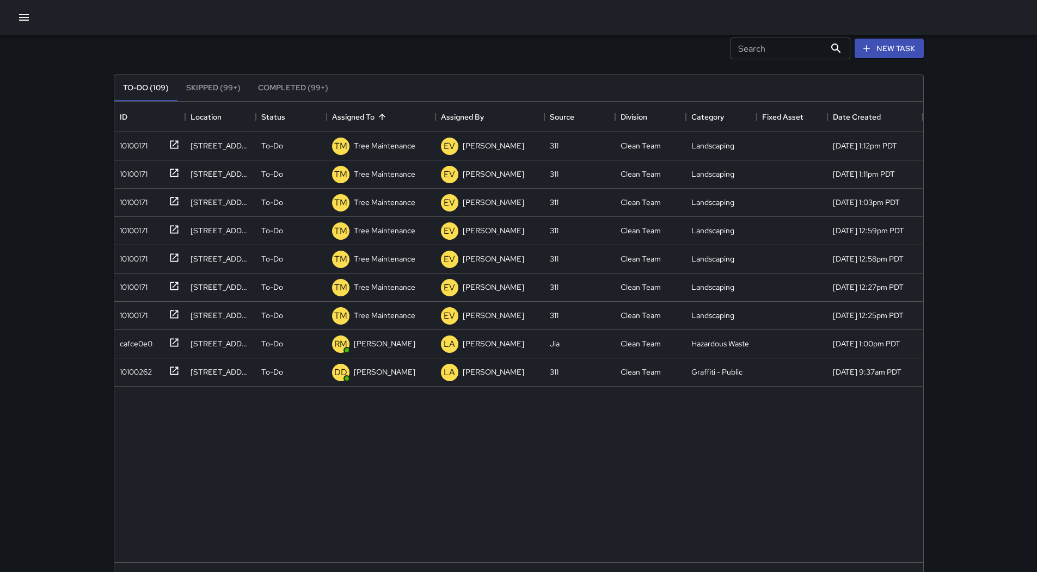
scroll to position [70, 0]
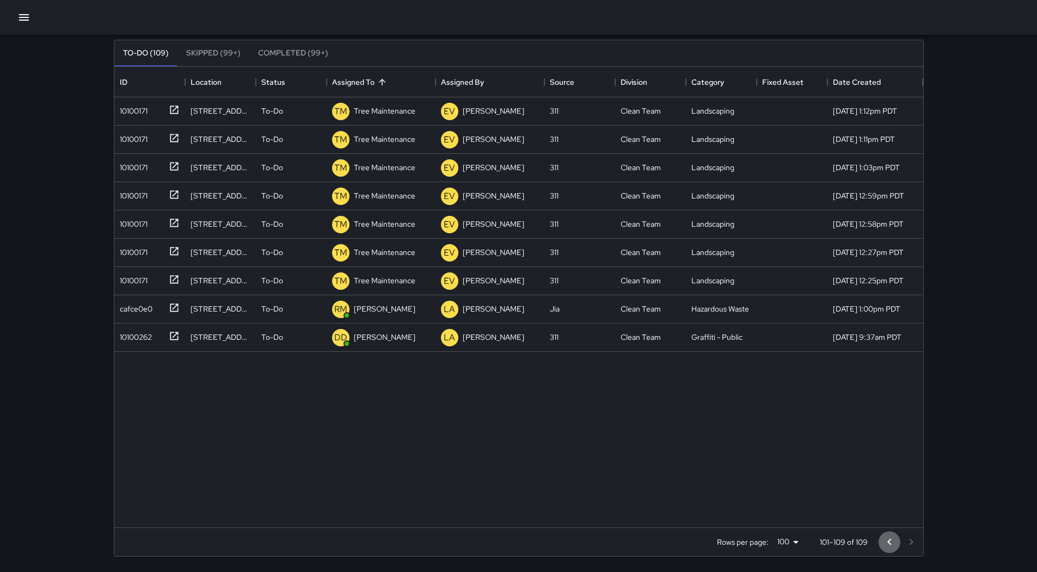
click at [890, 538] on icon "Go to previous page" at bounding box center [889, 542] width 13 height 13
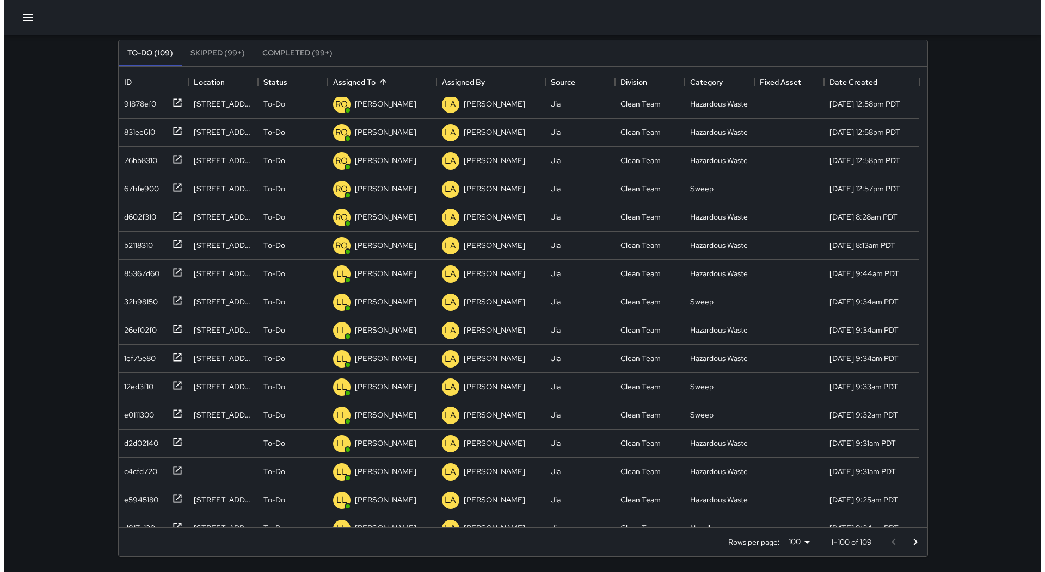
scroll to position [381, 0]
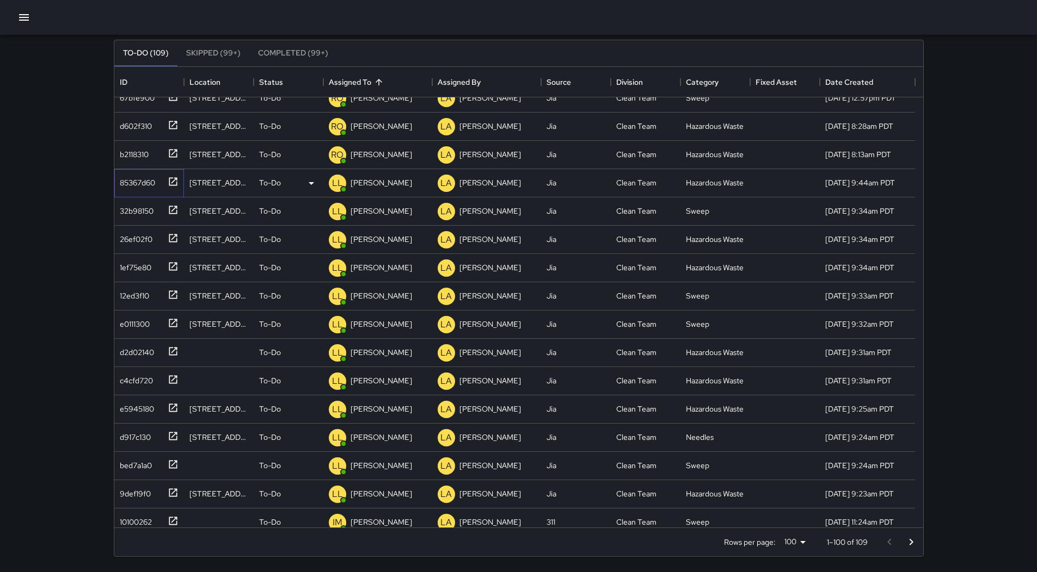
click at [139, 187] on div "85367d60" at bounding box center [135, 180] width 40 height 15
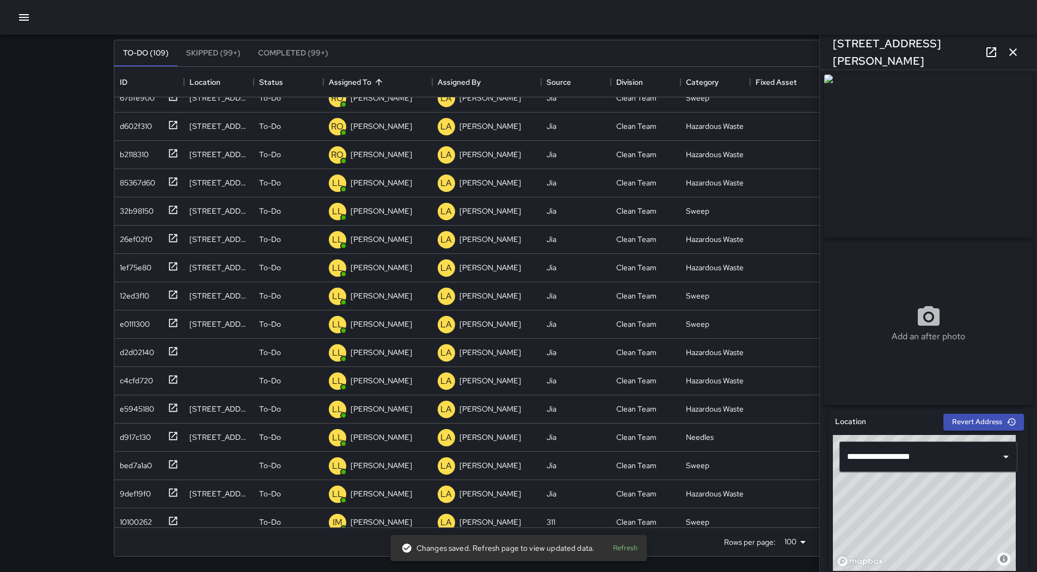
click at [32, 15] on button "button" at bounding box center [24, 18] width 22 height 22
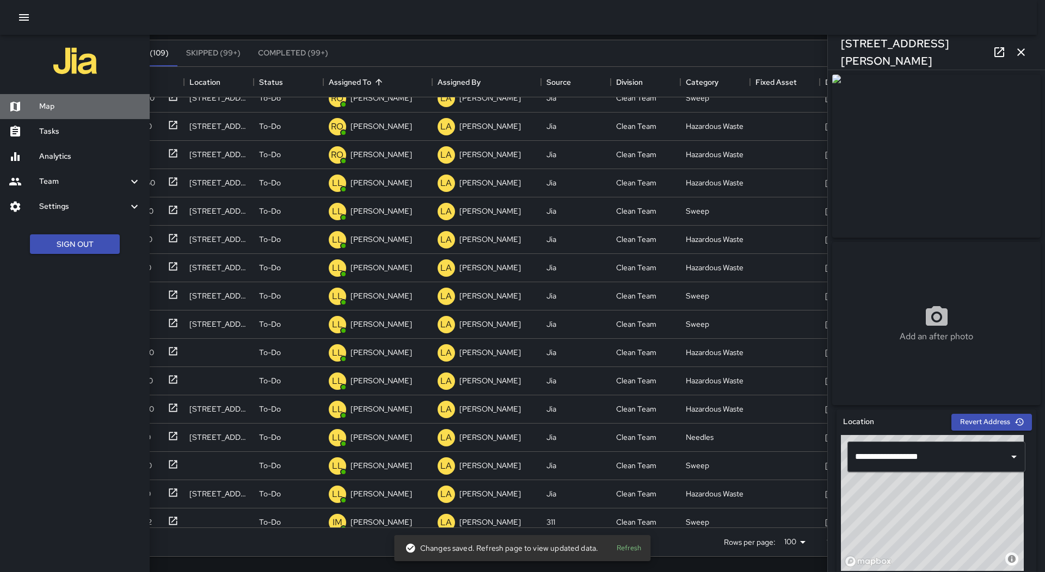
click at [47, 113] on div "Map" at bounding box center [75, 106] width 150 height 25
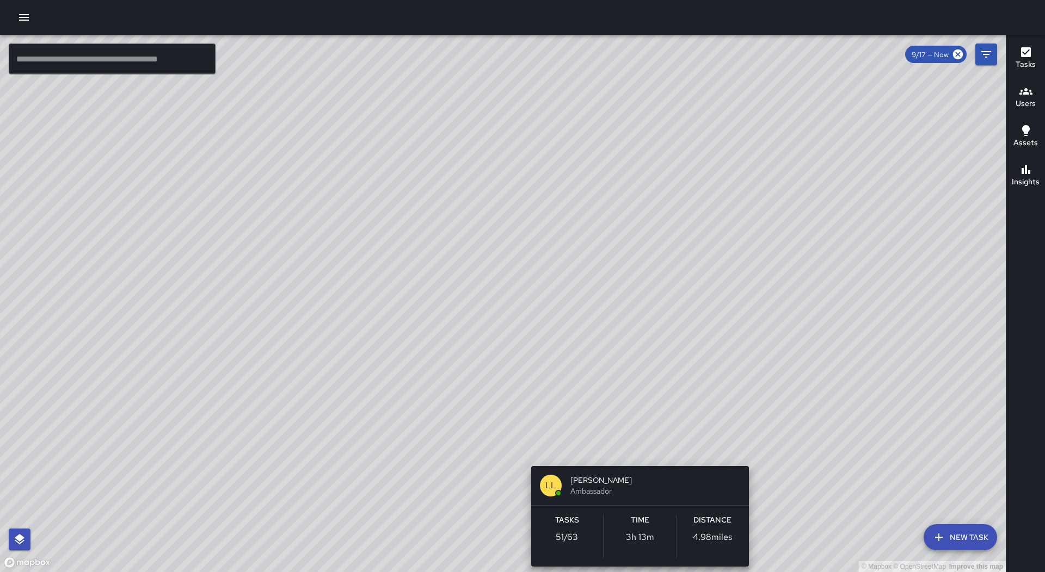
click at [634, 453] on div "© Mapbox © OpenStreetMap Improve this map LL [PERSON_NAME] Ambassador Tasks 51 …" at bounding box center [503, 304] width 1006 height 538
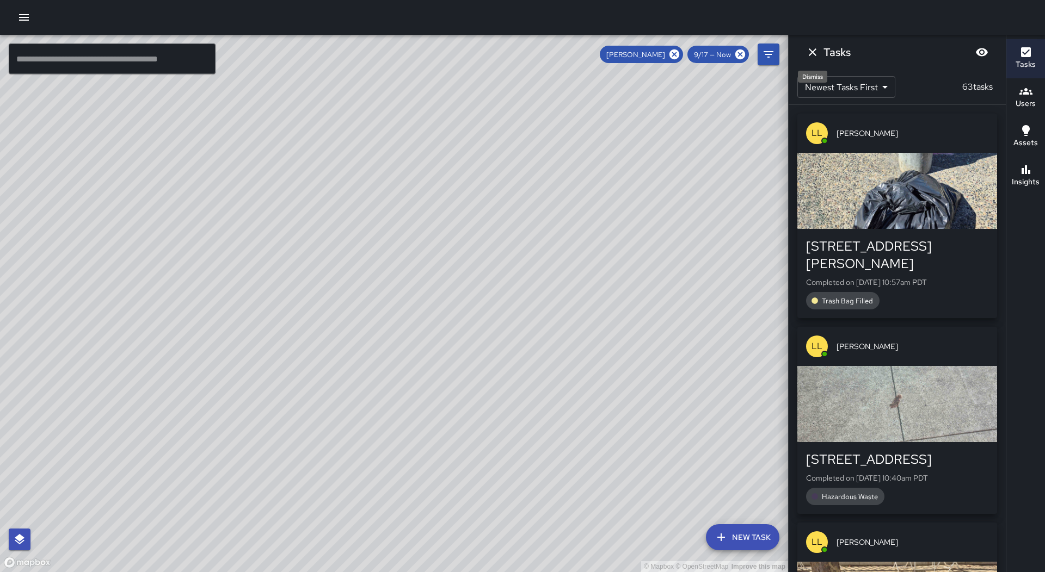
click at [816, 54] on icon "Dismiss" at bounding box center [812, 52] width 13 height 13
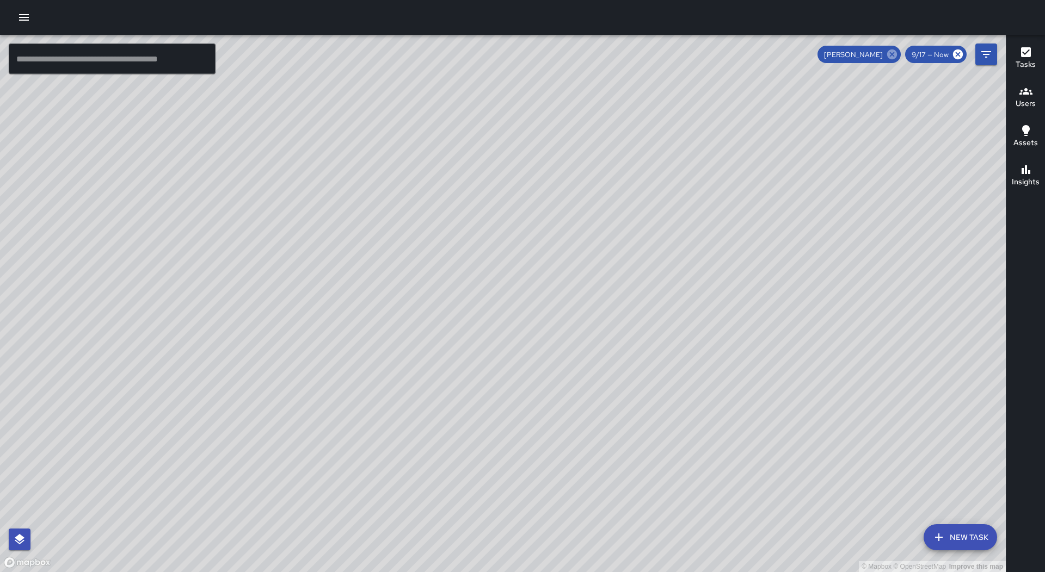
click at [895, 56] on icon at bounding box center [892, 55] width 10 height 10
drag, startPoint x: 762, startPoint y: 117, endPoint x: 664, endPoint y: 221, distance: 142.8
click at [667, 225] on div "© Mapbox © OpenStreetMap Improve this map" at bounding box center [503, 304] width 1006 height 538
click at [374, 135] on div "© Mapbox © OpenStreetMap Improve this map RO [PERSON_NAME] Ambassador Tasks 59 …" at bounding box center [503, 304] width 1006 height 538
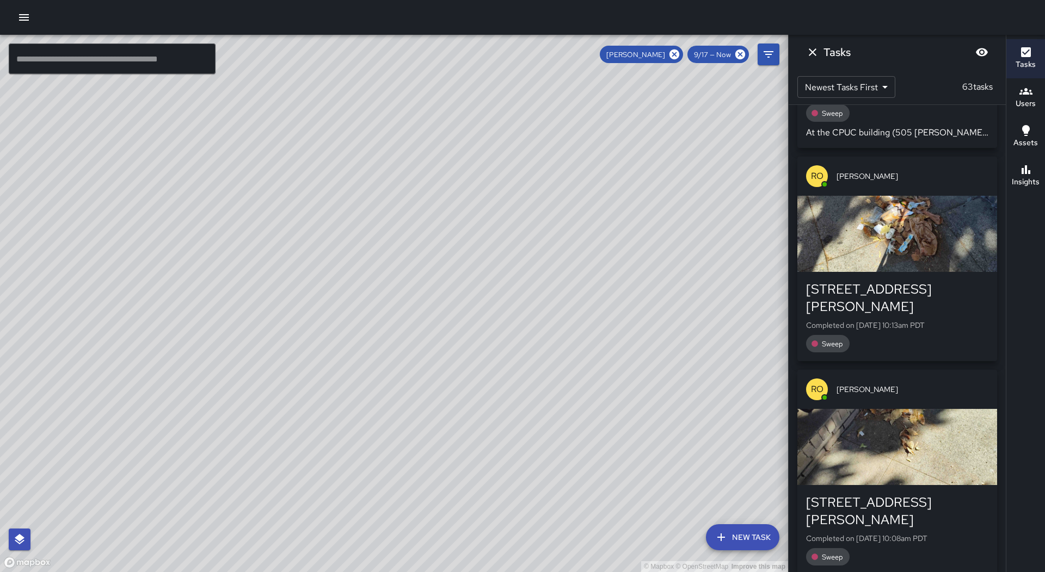
scroll to position [7129, 0]
drag, startPoint x: 219, startPoint y: 314, endPoint x: 390, endPoint y: 311, distance: 170.9
click at [390, 311] on div "© Mapbox © OpenStreetMap Improve this map" at bounding box center [394, 304] width 788 height 538
drag, startPoint x: 295, startPoint y: 308, endPoint x: 103, endPoint y: 303, distance: 192.2
click at [103, 303] on div "© Mapbox © OpenStreetMap Improve this map" at bounding box center [394, 304] width 788 height 538
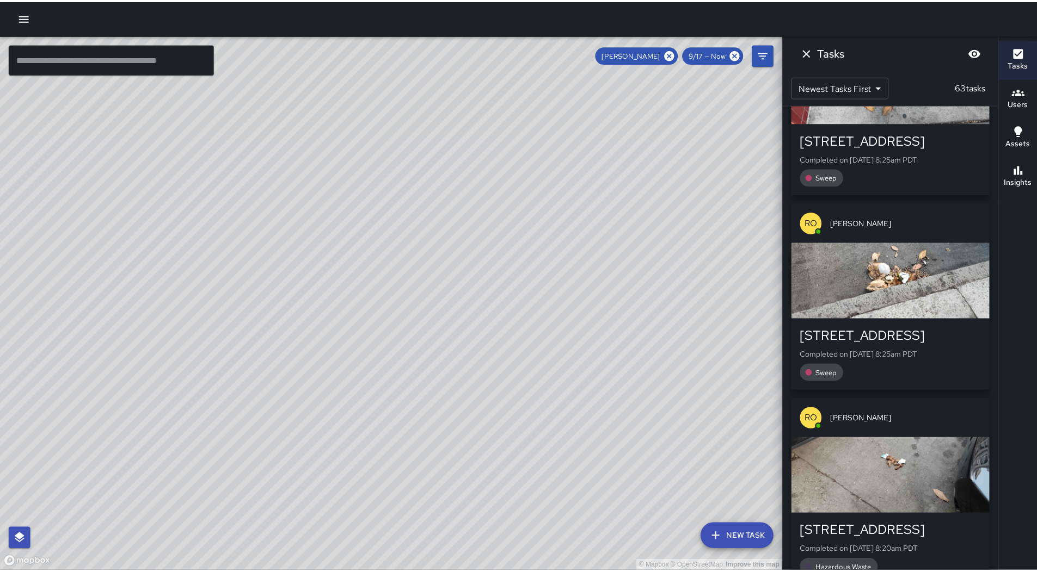
scroll to position [11850, 0]
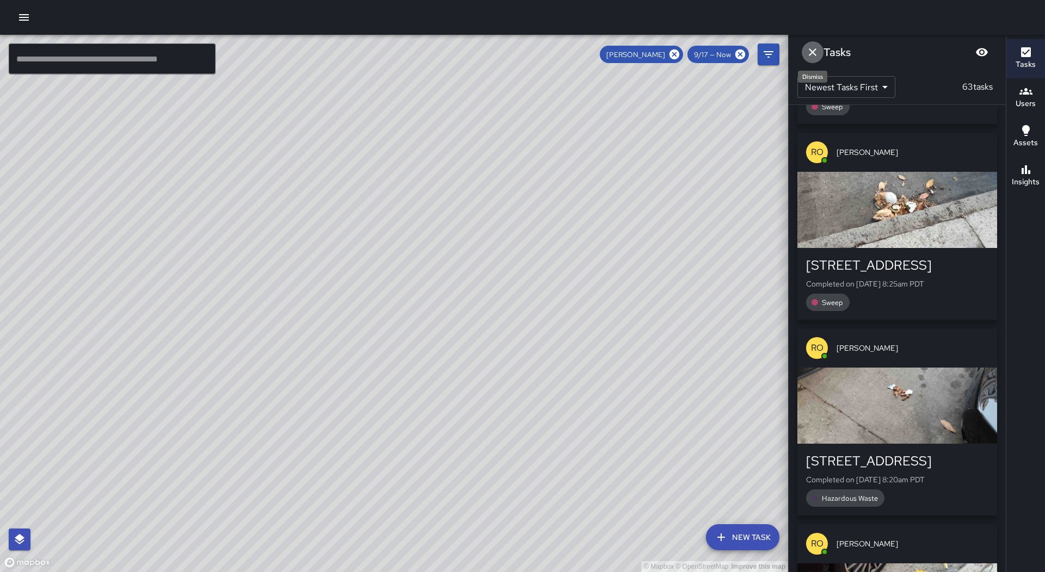
click at [804, 54] on button "Dismiss" at bounding box center [813, 52] width 22 height 22
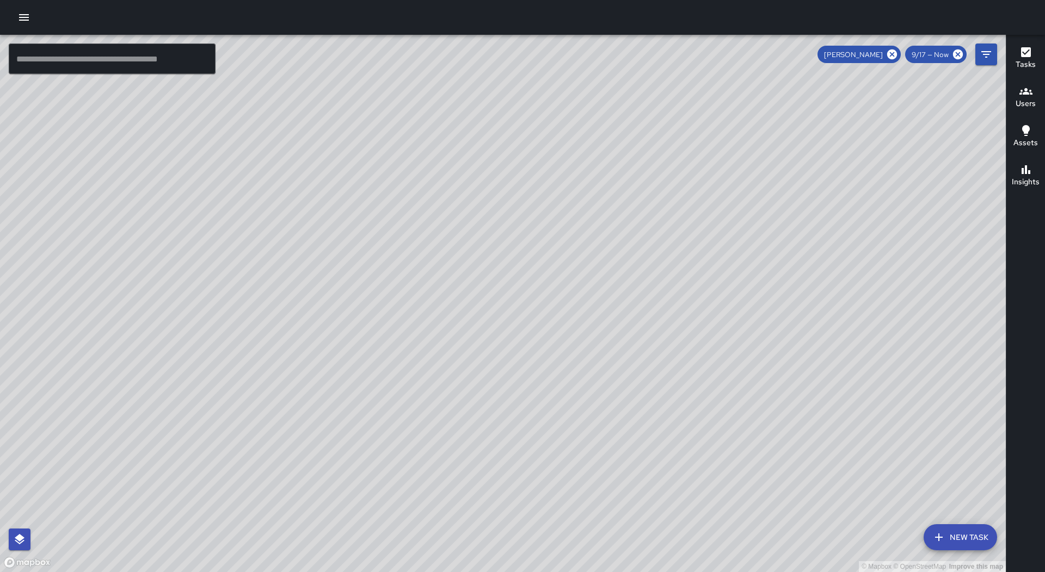
drag, startPoint x: 895, startPoint y: 54, endPoint x: 661, endPoint y: 102, distance: 238.9
click at [896, 54] on icon at bounding box center [892, 55] width 10 height 10
click at [24, 19] on icon "button" at bounding box center [23, 17] width 13 height 13
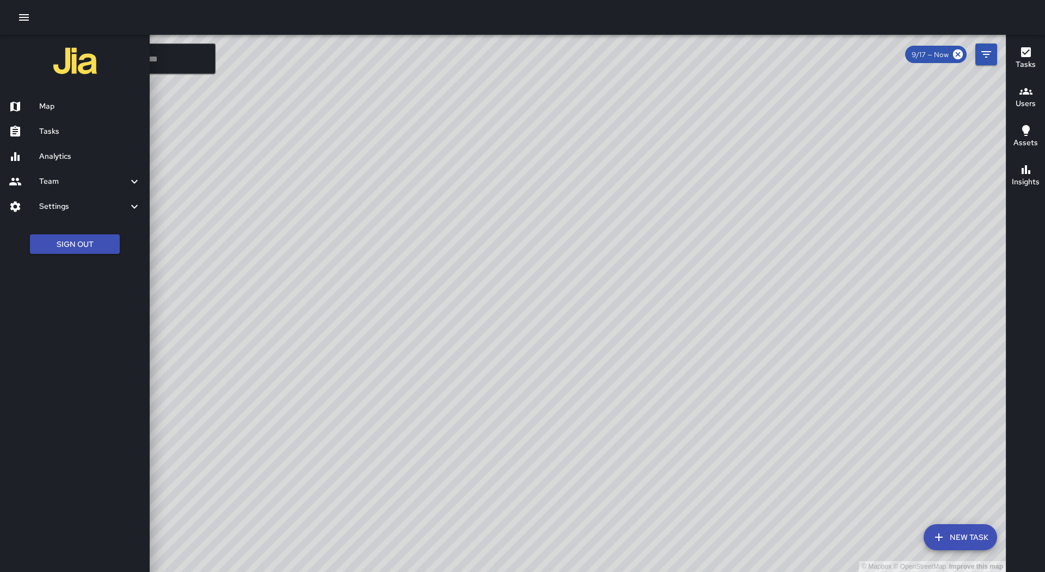
click at [71, 127] on h6 "Tasks" at bounding box center [90, 132] width 102 height 12
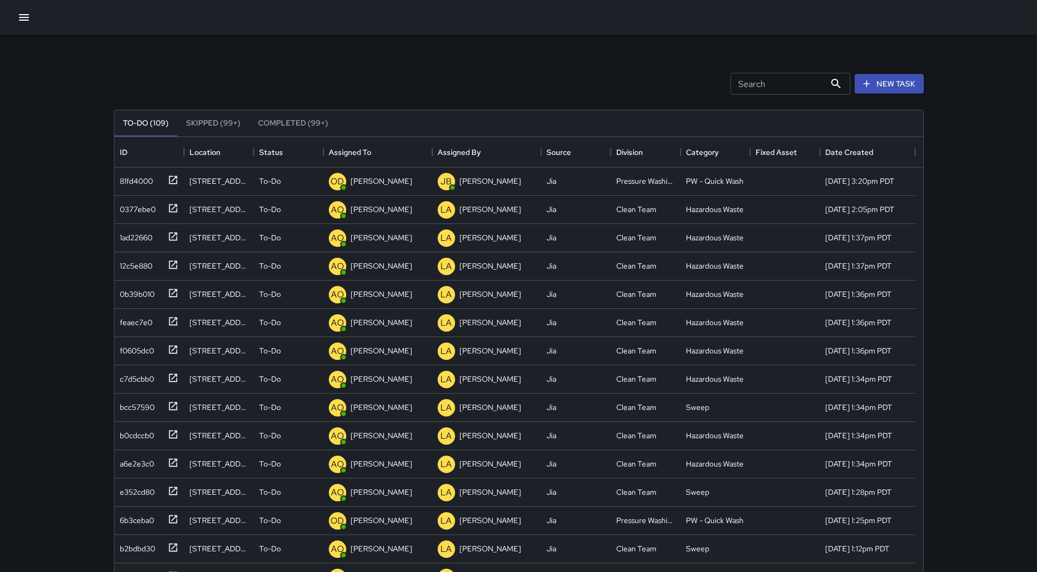
scroll to position [453, 801]
click at [385, 151] on button "Sort" at bounding box center [378, 152] width 15 height 15
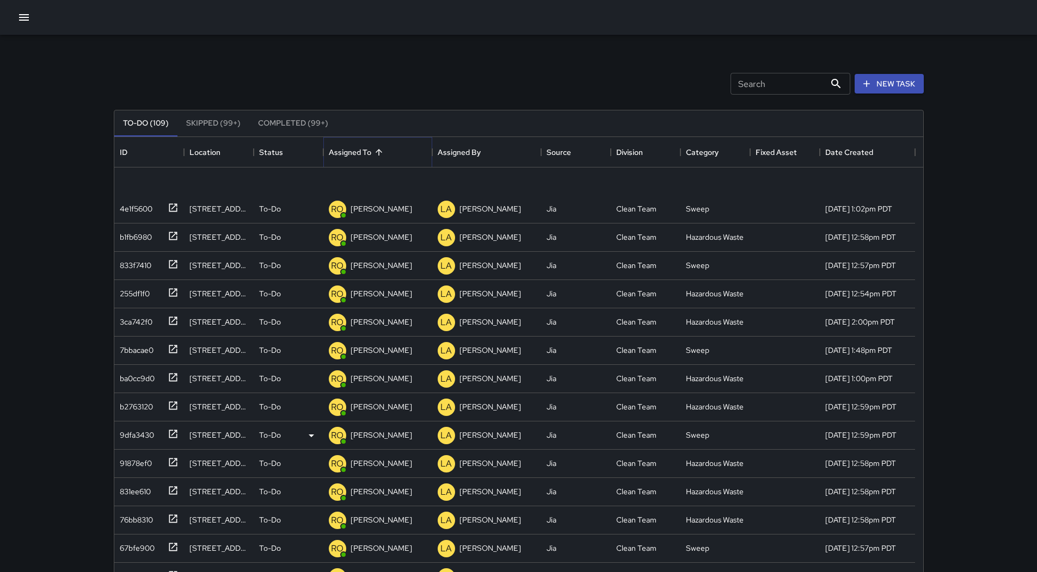
scroll to position [0, 0]
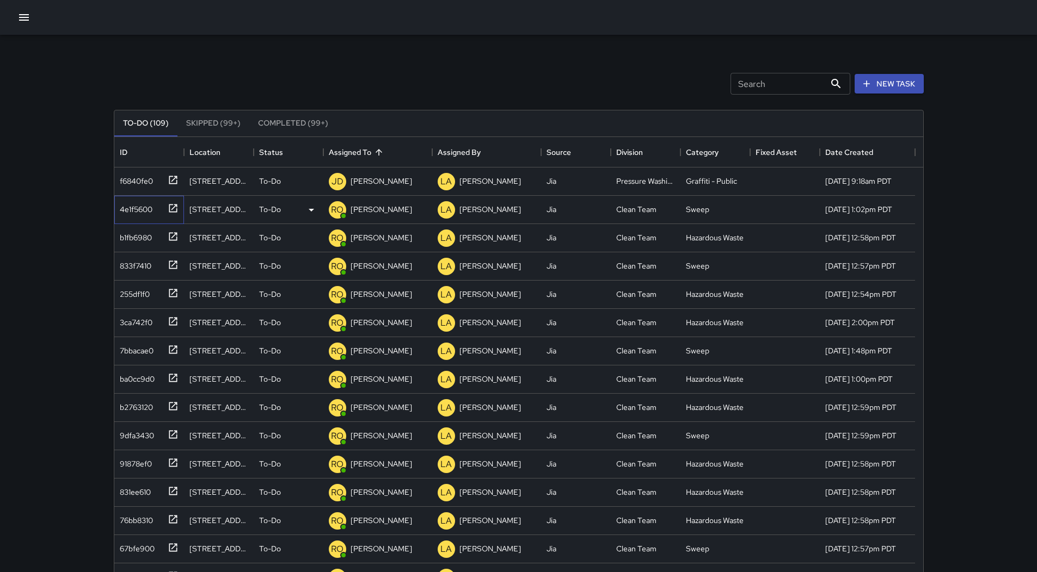
click at [137, 199] on div "4e1f5600" at bounding box center [146, 208] width 63 height 18
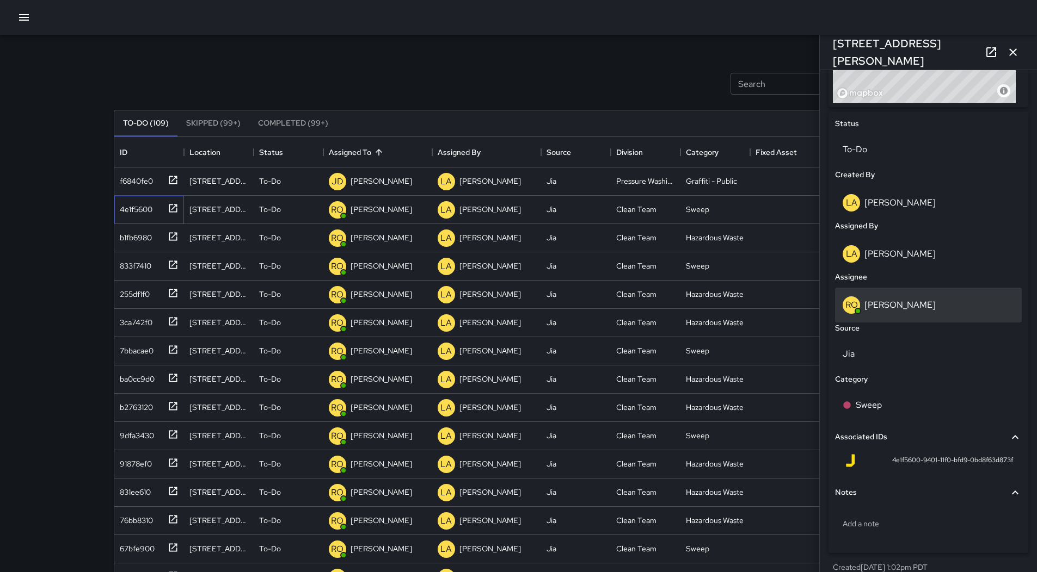
scroll to position [487, 0]
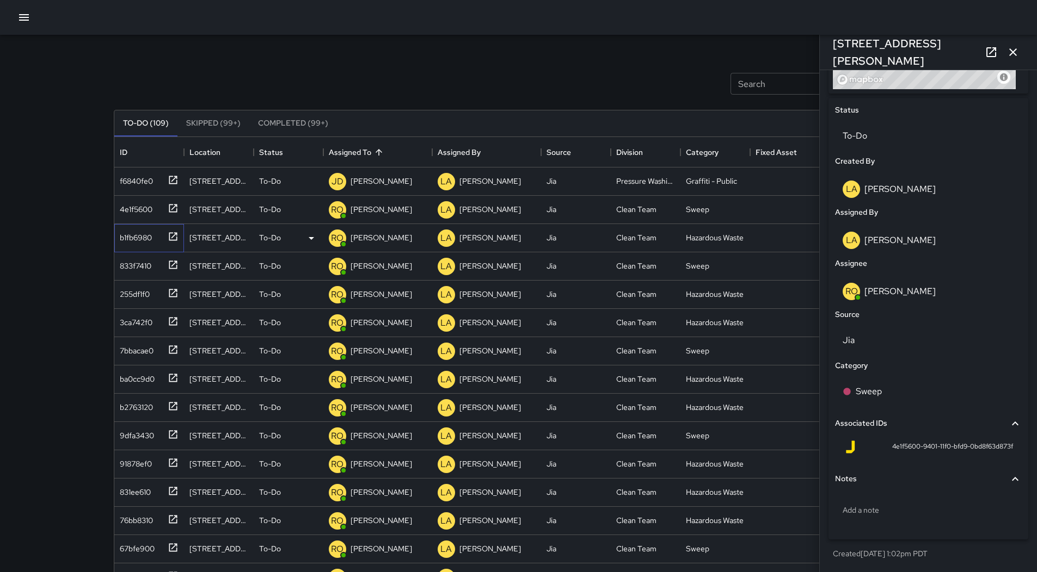
click at [134, 237] on div "b1fb6980" at bounding box center [133, 235] width 36 height 15
click at [147, 222] on div "4e1f5600" at bounding box center [149, 210] width 70 height 28
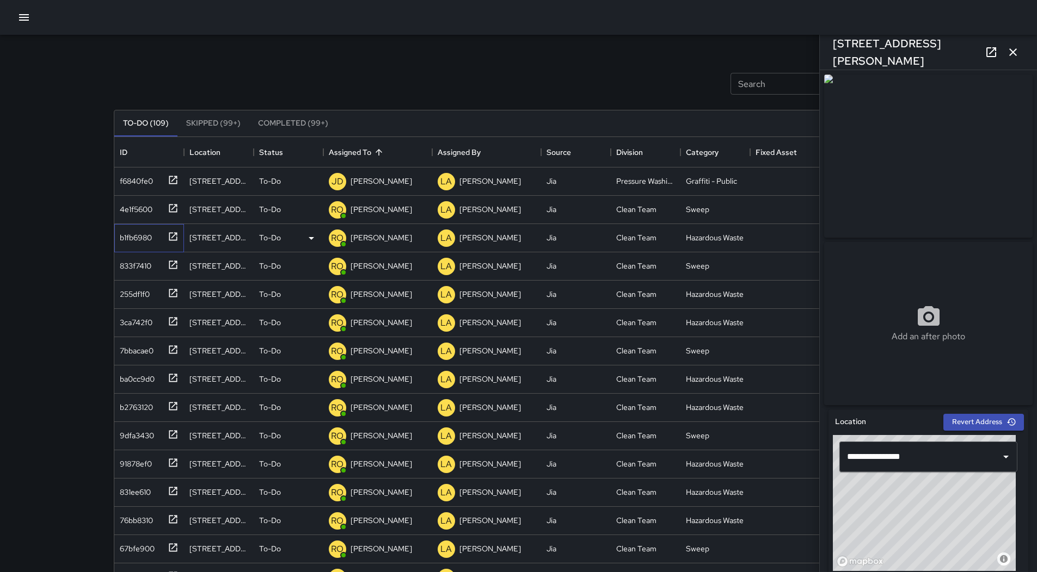
click at [147, 242] on div "b1fb6980" at bounding box center [133, 235] width 36 height 15
click at [147, 262] on div "833f7410" at bounding box center [133, 263] width 36 height 15
click at [144, 291] on div "255df1f0" at bounding box center [132, 292] width 34 height 15
click at [151, 322] on div "3ca742f0" at bounding box center [133, 320] width 37 height 15
click at [146, 349] on div "7bbacae0" at bounding box center [134, 348] width 38 height 15
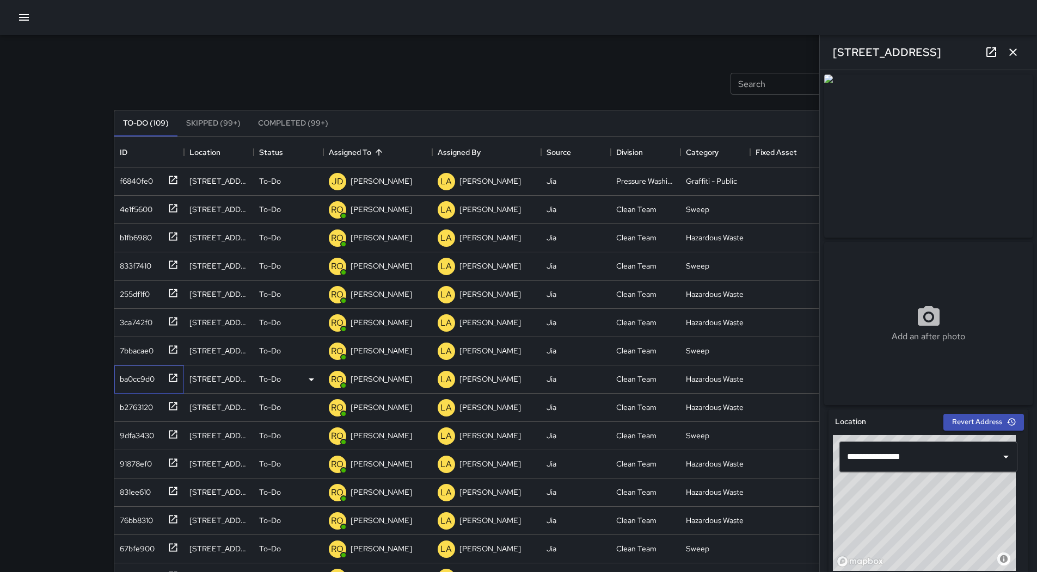
click at [146, 375] on div "ba0cc9d0" at bounding box center [134, 377] width 39 height 15
click at [146, 408] on div "b2763120" at bounding box center [134, 405] width 38 height 15
click at [144, 438] on div "9dfa3430" at bounding box center [134, 433] width 39 height 15
click at [146, 471] on div "91878ef0" at bounding box center [146, 462] width 63 height 18
click at [145, 489] on div "831ee610" at bounding box center [132, 490] width 35 height 15
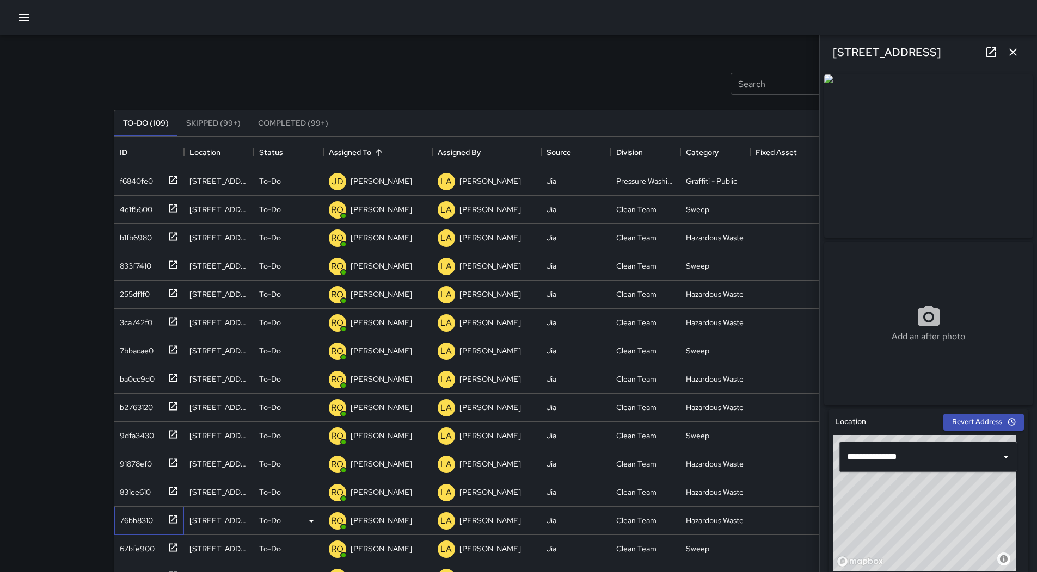
click at [146, 516] on div "76bb8310" at bounding box center [134, 518] width 38 height 15
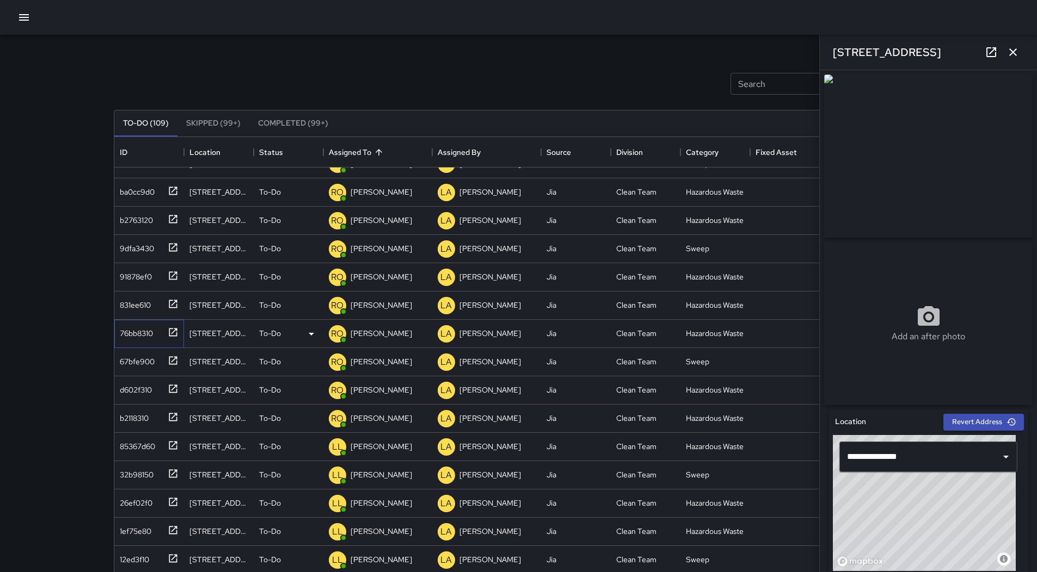
scroll to position [218, 0]
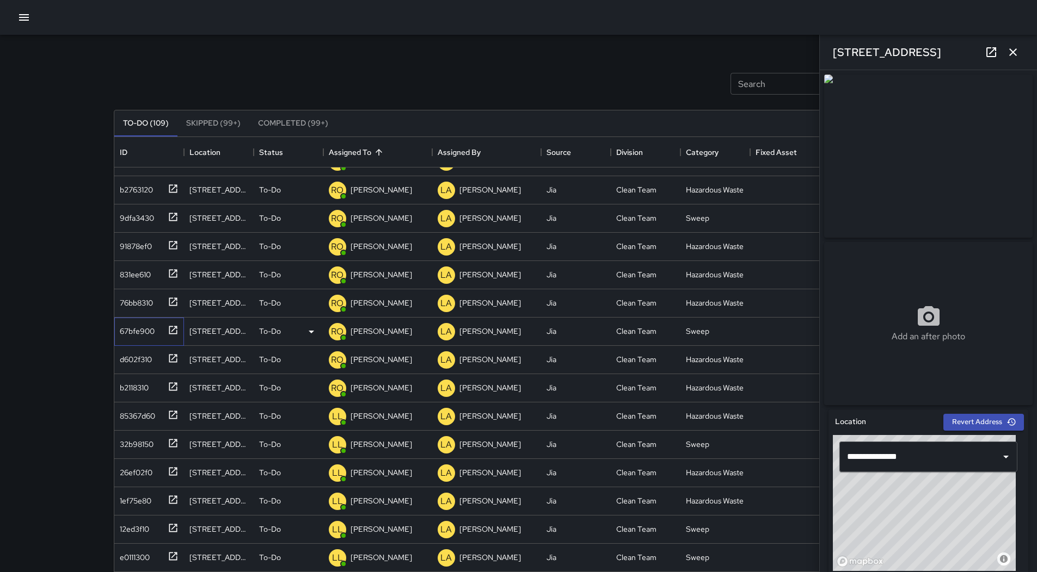
click at [156, 335] on div "67bfe900" at bounding box center [146, 330] width 63 height 18
click at [152, 353] on div "d602f310" at bounding box center [133, 357] width 36 height 15
click at [151, 388] on div "b2118310" at bounding box center [146, 386] width 63 height 18
click at [146, 347] on div "d602f310" at bounding box center [149, 360] width 70 height 28
click at [124, 331] on div "67bfe900" at bounding box center [134, 329] width 39 height 15
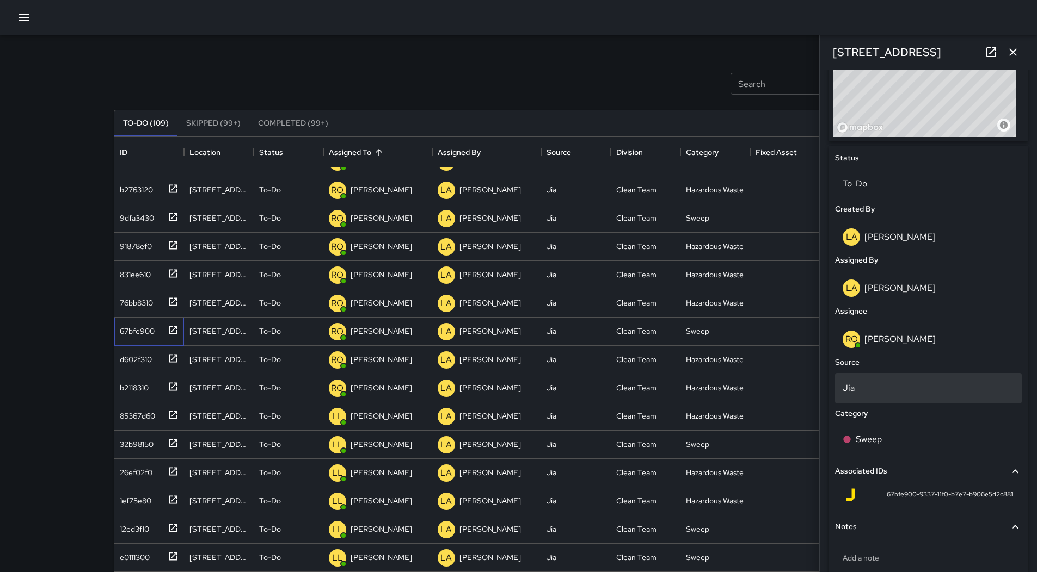
scroll to position [487, 0]
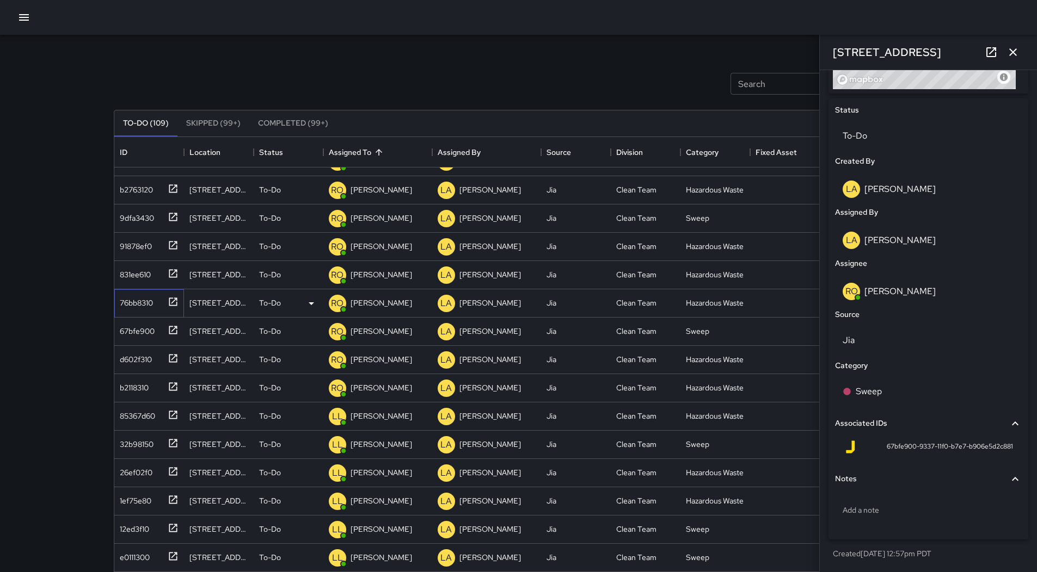
click at [135, 299] on div "76bb8310" at bounding box center [134, 300] width 38 height 15
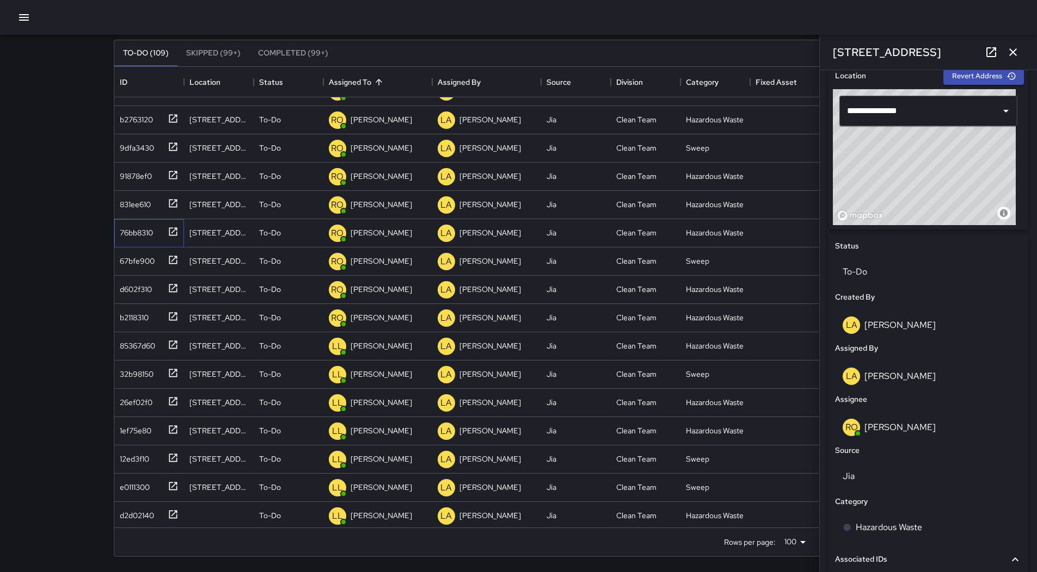
scroll to position [323, 0]
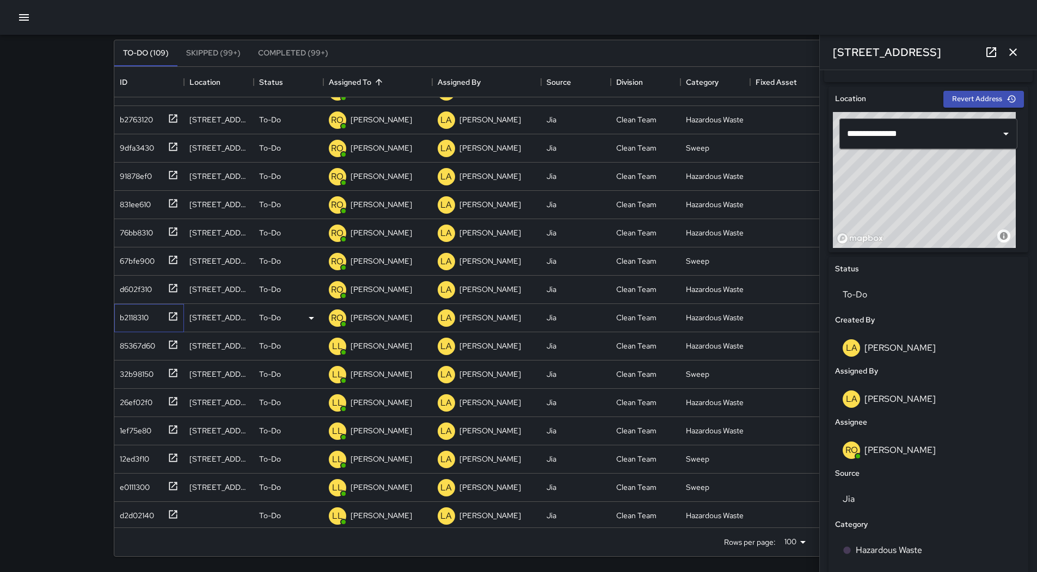
click at [128, 318] on div "b2118310" at bounding box center [131, 315] width 33 height 15
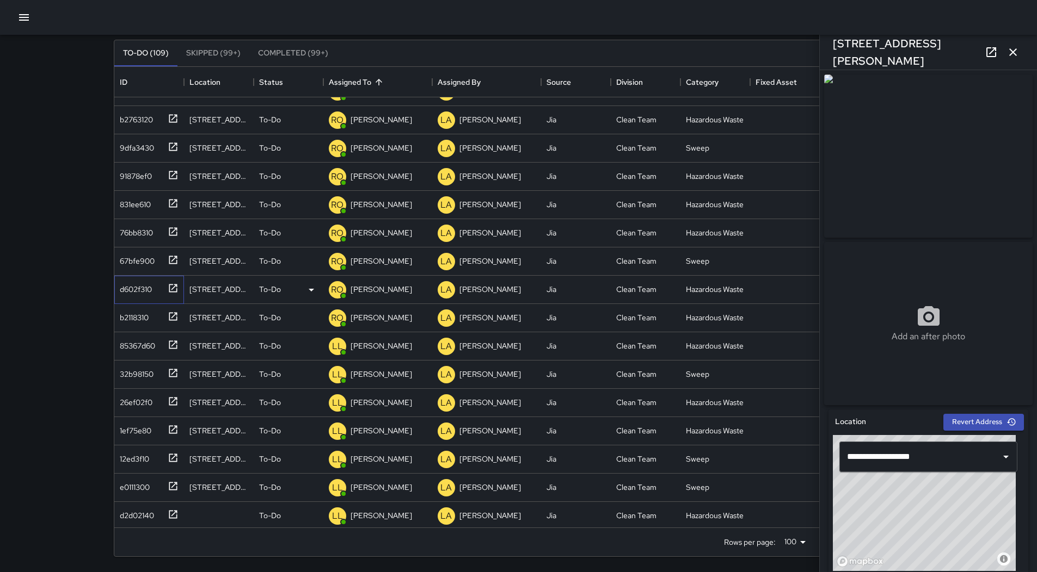
click at [156, 294] on div "d602f310" at bounding box center [146, 288] width 63 height 18
click at [153, 268] on div "67bfe900" at bounding box center [146, 259] width 63 height 18
click at [367, 261] on p "[PERSON_NAME]" at bounding box center [380, 261] width 61 height 11
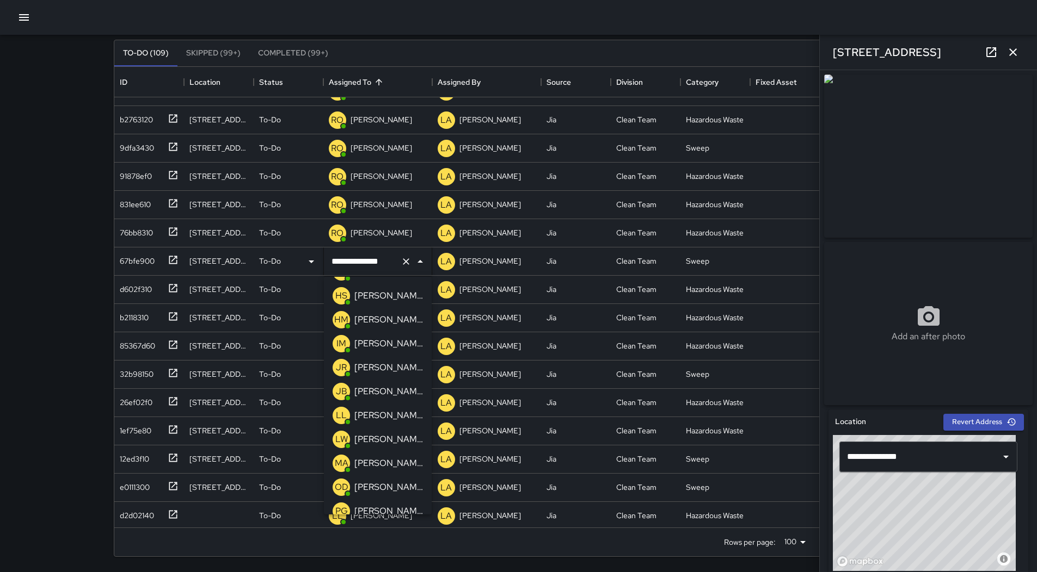
scroll to position [0, 0]
click at [382, 290] on p "[PERSON_NAME]" at bounding box center [388, 293] width 69 height 13
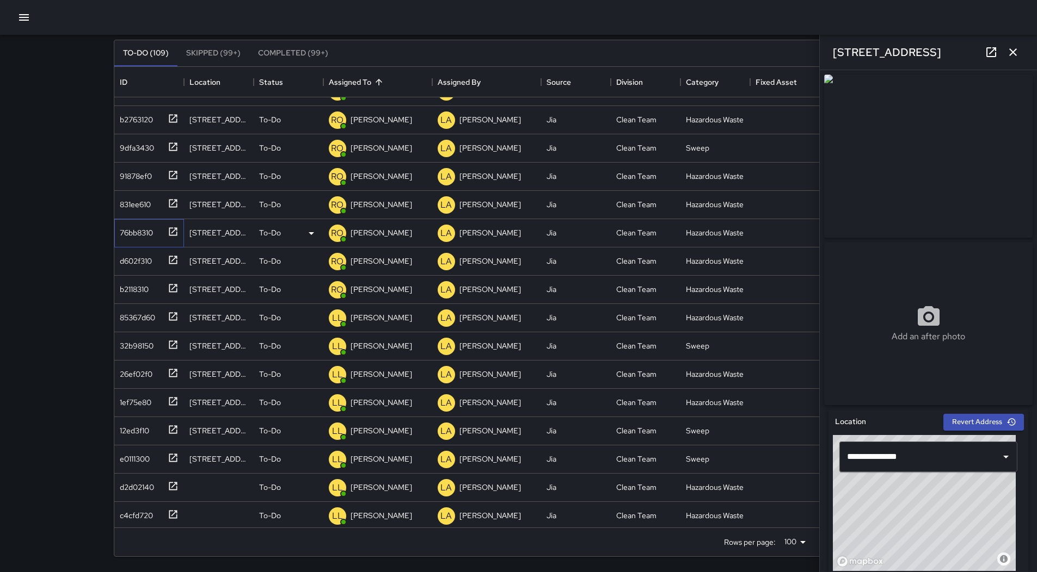
click at [158, 242] on div "76bb8310" at bounding box center [149, 233] width 70 height 28
click at [360, 231] on p "[PERSON_NAME]" at bounding box center [380, 232] width 61 height 11
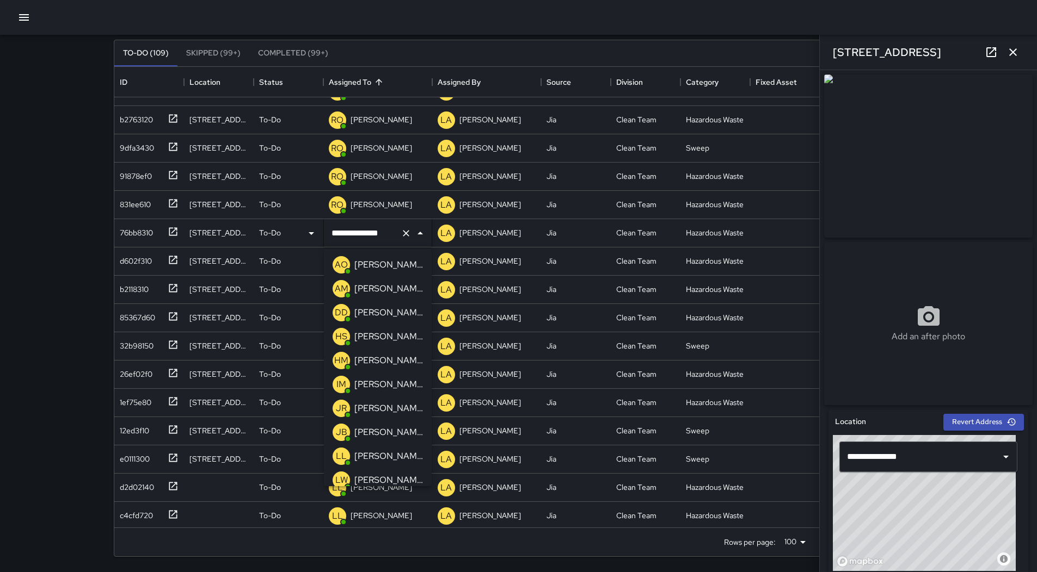
click at [387, 258] on p "[PERSON_NAME]" at bounding box center [388, 264] width 69 height 13
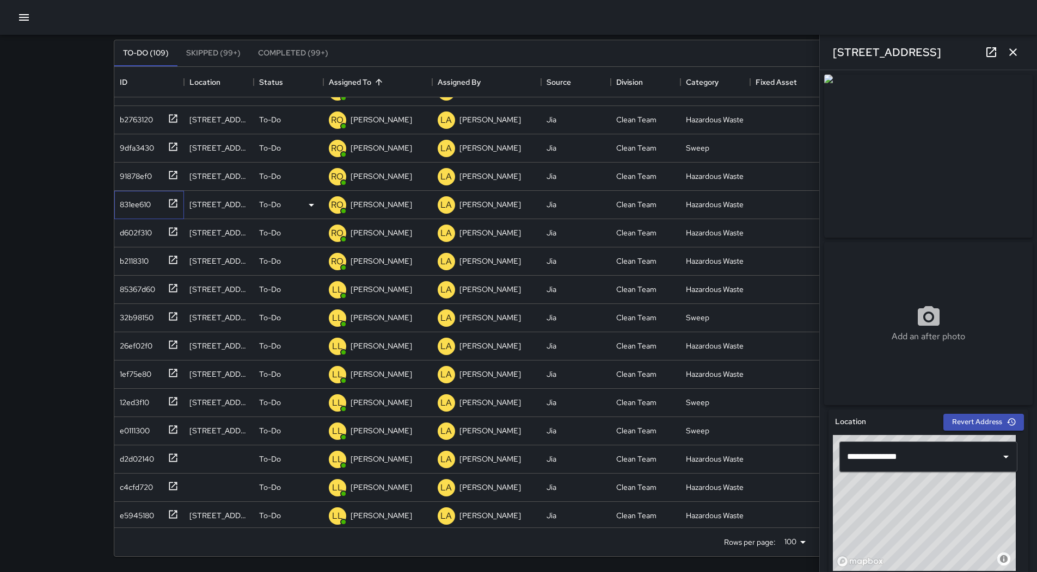
click at [137, 204] on div "831ee610" at bounding box center [132, 202] width 35 height 15
click at [343, 204] on p "RO" at bounding box center [337, 205] width 13 height 13
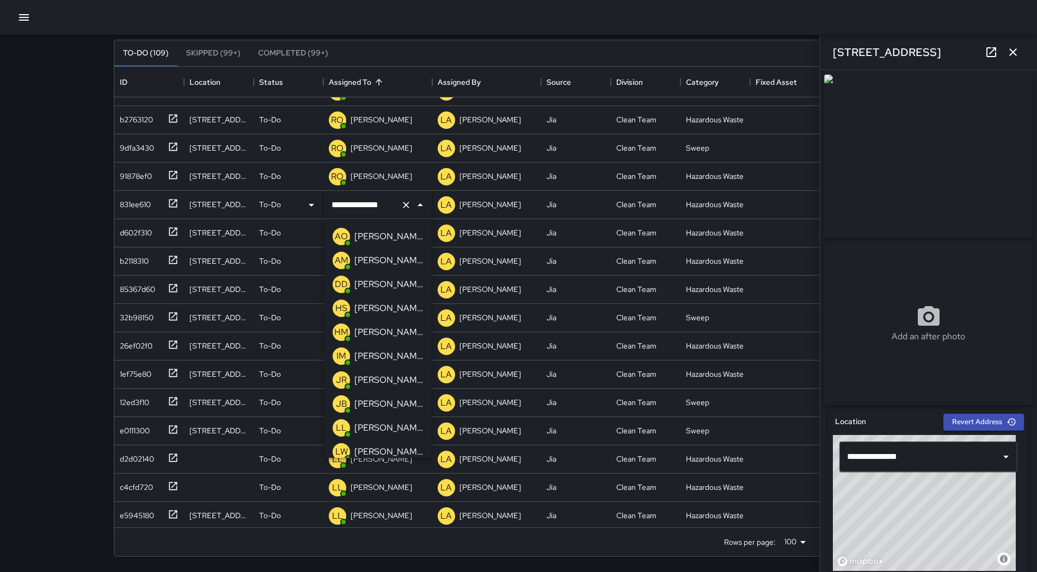
click at [377, 239] on p "[PERSON_NAME]" at bounding box center [388, 236] width 69 height 13
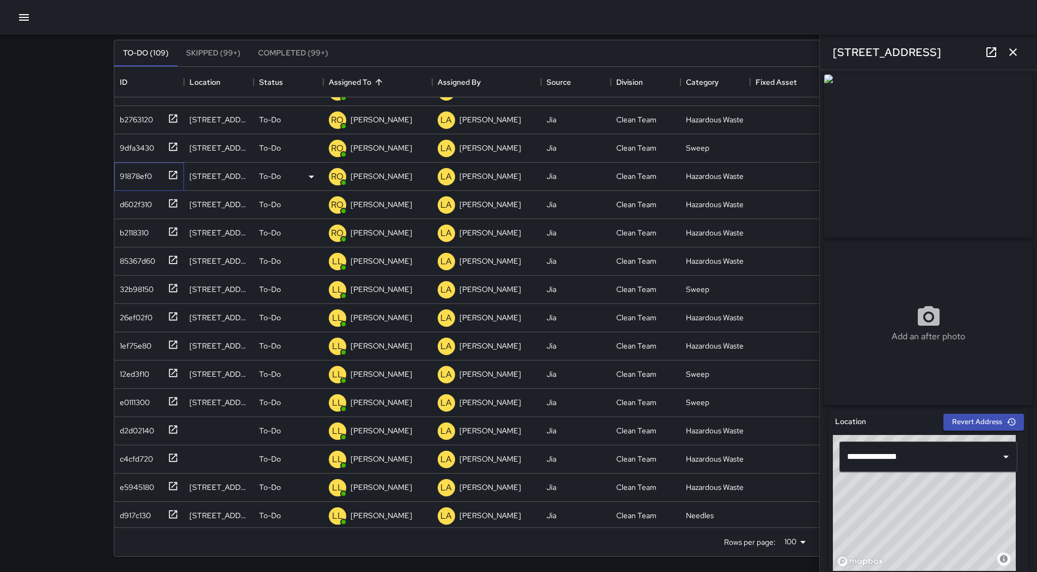
click at [124, 182] on div "91878ef0" at bounding box center [133, 174] width 36 height 15
click at [385, 173] on p "[PERSON_NAME]" at bounding box center [380, 176] width 61 height 11
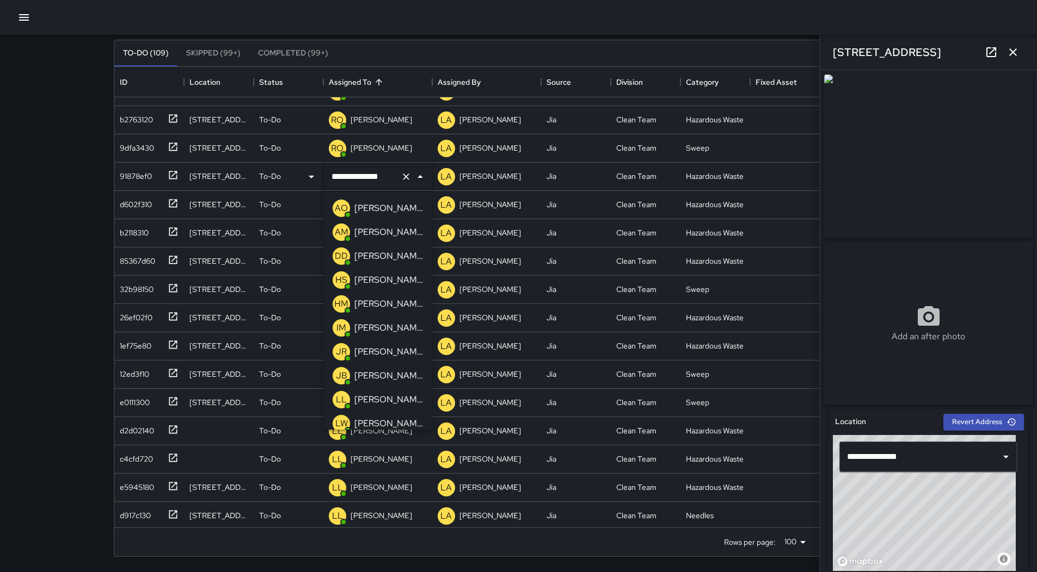
click at [387, 212] on p "[PERSON_NAME]" at bounding box center [388, 208] width 69 height 13
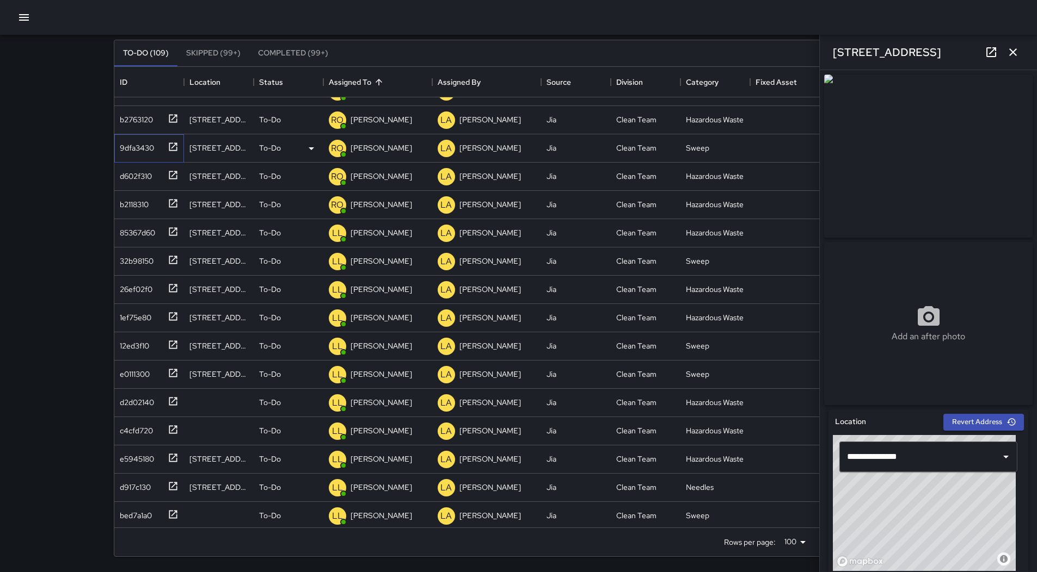
click at [145, 150] on div "9dfa3430" at bounding box center [134, 145] width 39 height 15
click at [375, 145] on p "[PERSON_NAME]" at bounding box center [380, 148] width 61 height 11
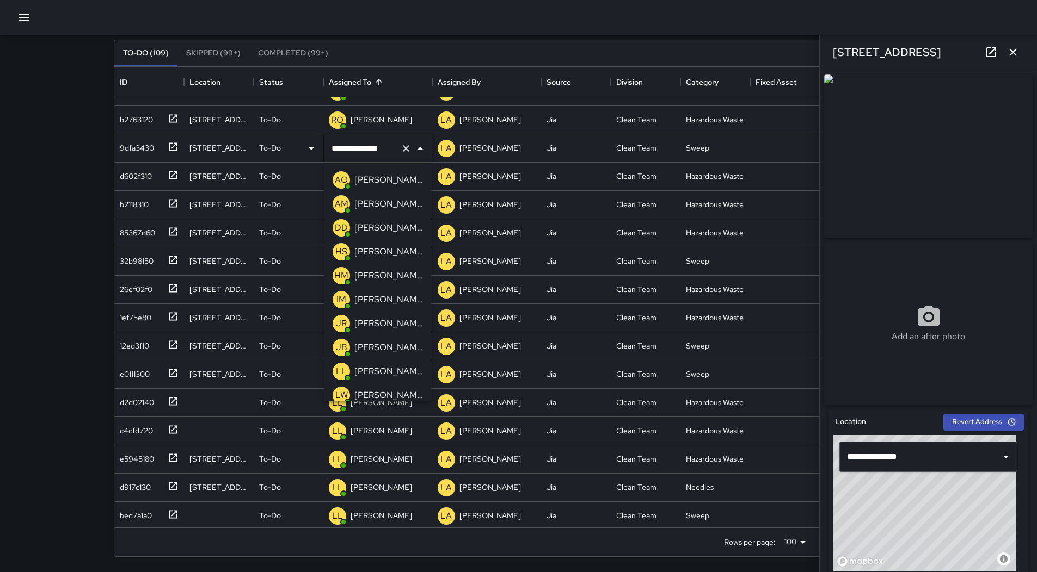
click at [367, 172] on div "[PERSON_NAME]" at bounding box center [388, 179] width 73 height 17
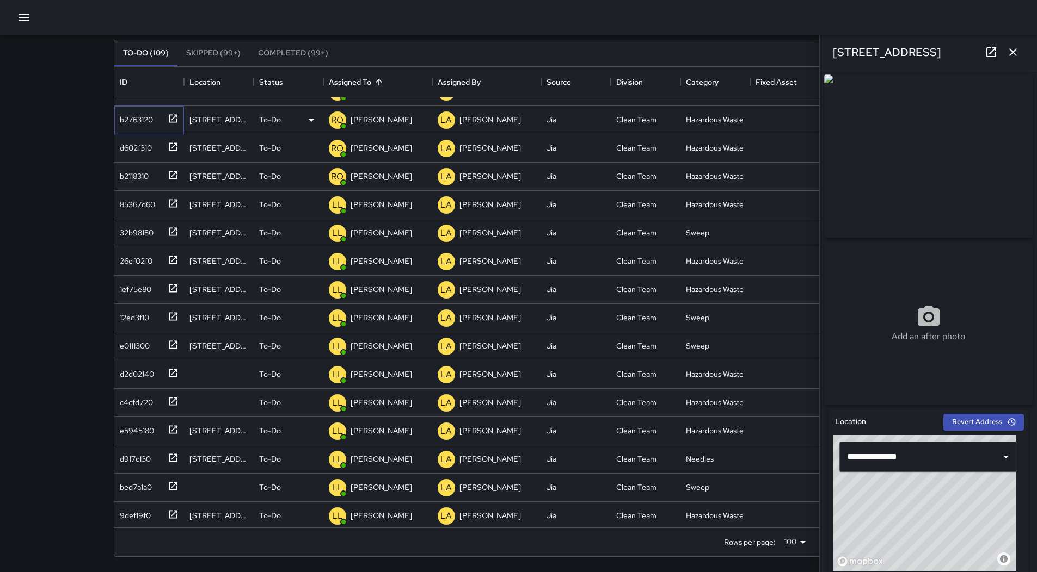
click at [145, 114] on div "b2763120" at bounding box center [134, 117] width 38 height 15
click at [382, 119] on p "[PERSON_NAME]" at bounding box center [380, 119] width 61 height 11
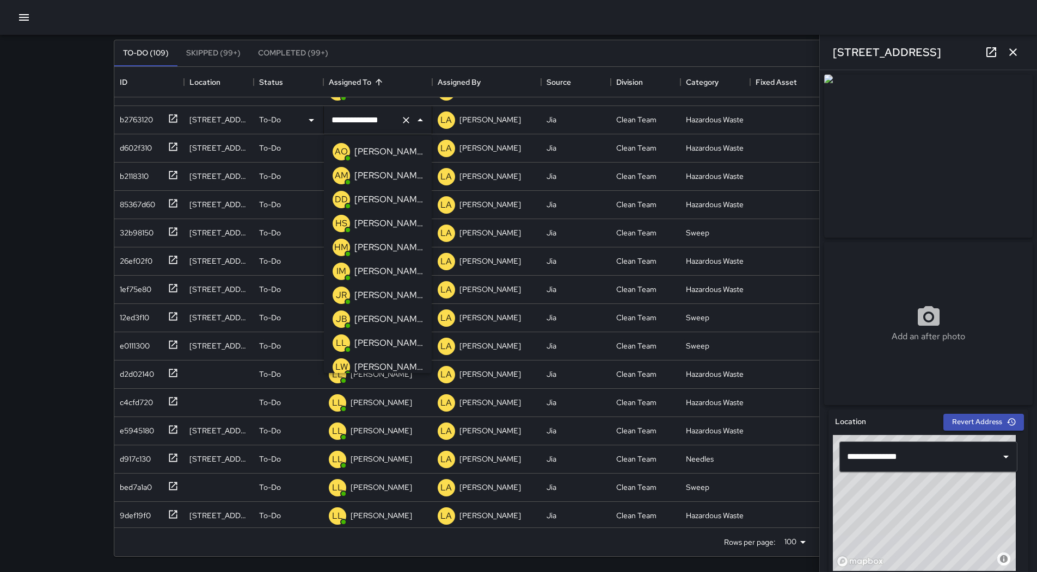
click at [373, 149] on p "[PERSON_NAME]" at bounding box center [388, 151] width 69 height 13
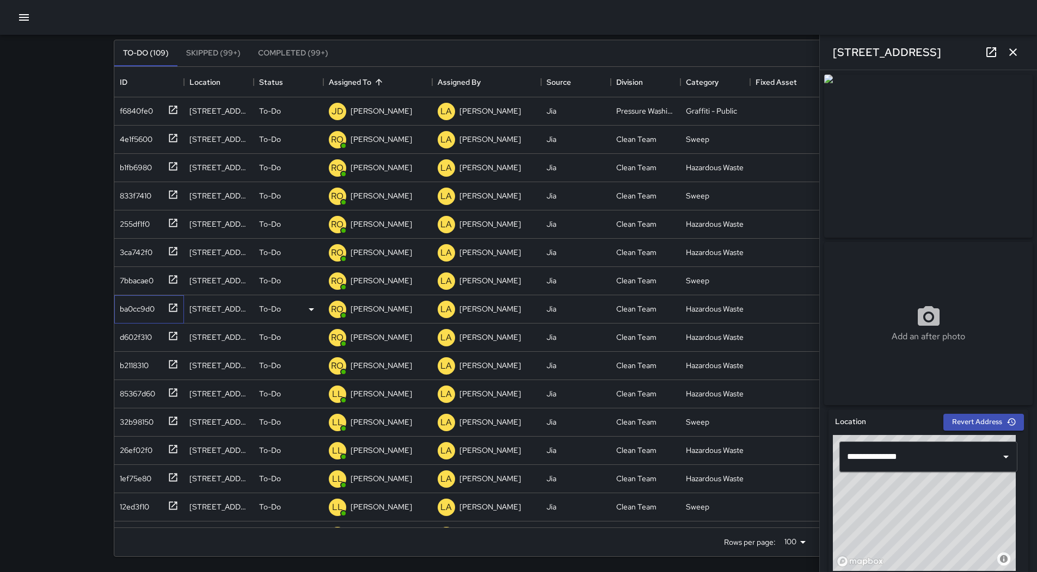
click at [128, 310] on div "ba0cc9d0" at bounding box center [134, 306] width 39 height 15
click at [393, 306] on p "[PERSON_NAME]" at bounding box center [380, 309] width 61 height 11
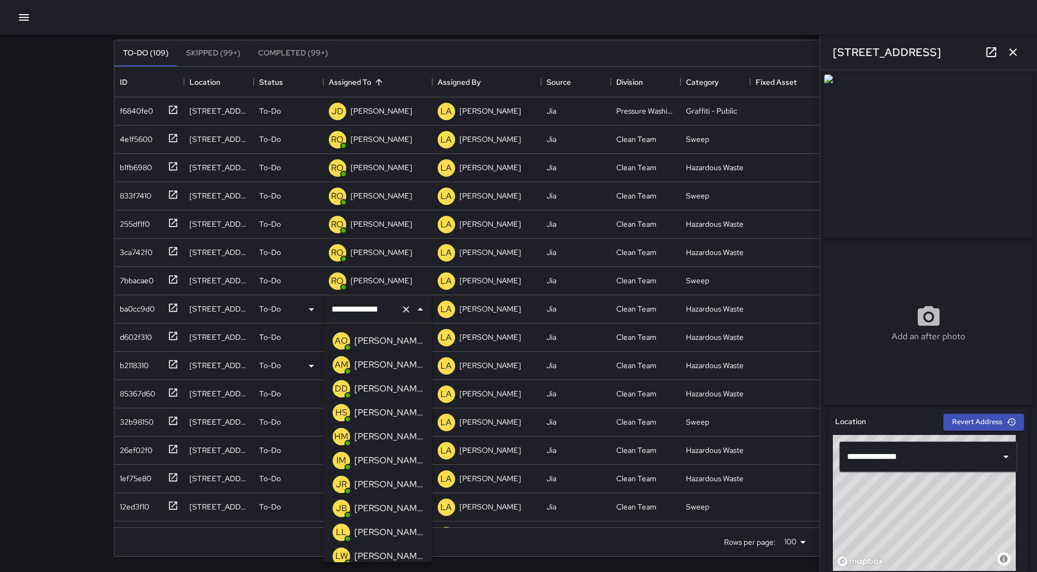
drag, startPoint x: 375, startPoint y: 341, endPoint x: 356, endPoint y: 338, distance: 19.7
click at [375, 340] on p "[PERSON_NAME]" at bounding box center [388, 341] width 69 height 13
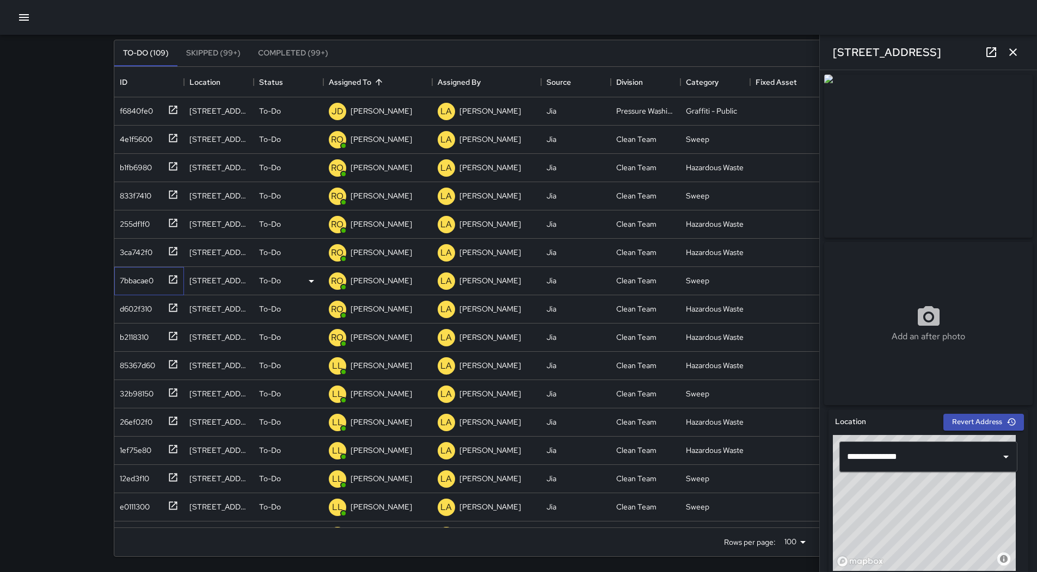
click at [121, 278] on div "7bbacae0" at bounding box center [134, 278] width 38 height 15
click at [372, 274] on div "[PERSON_NAME]" at bounding box center [381, 280] width 66 height 15
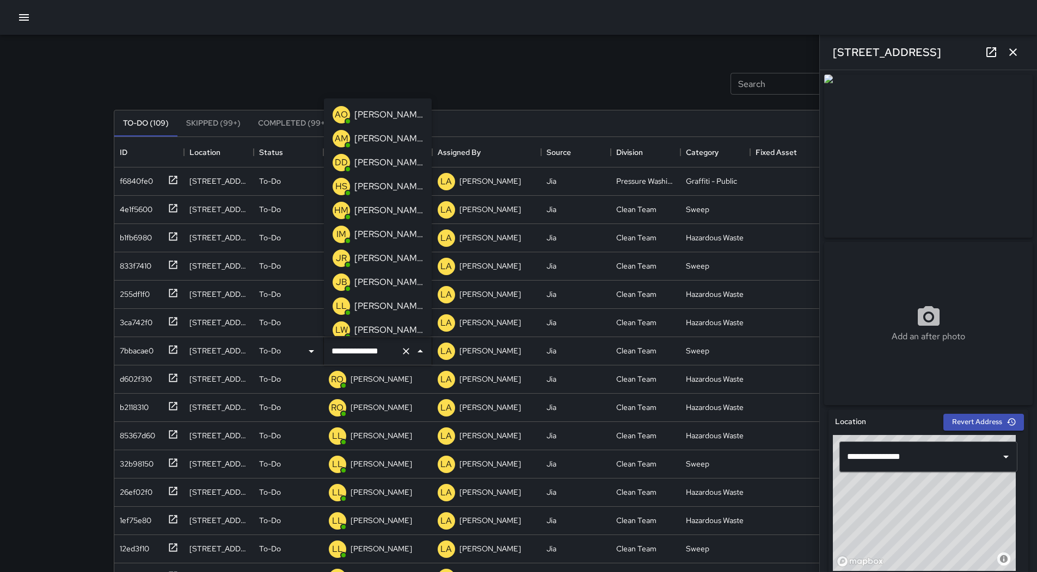
click at [368, 116] on p "[PERSON_NAME]" at bounding box center [388, 114] width 69 height 13
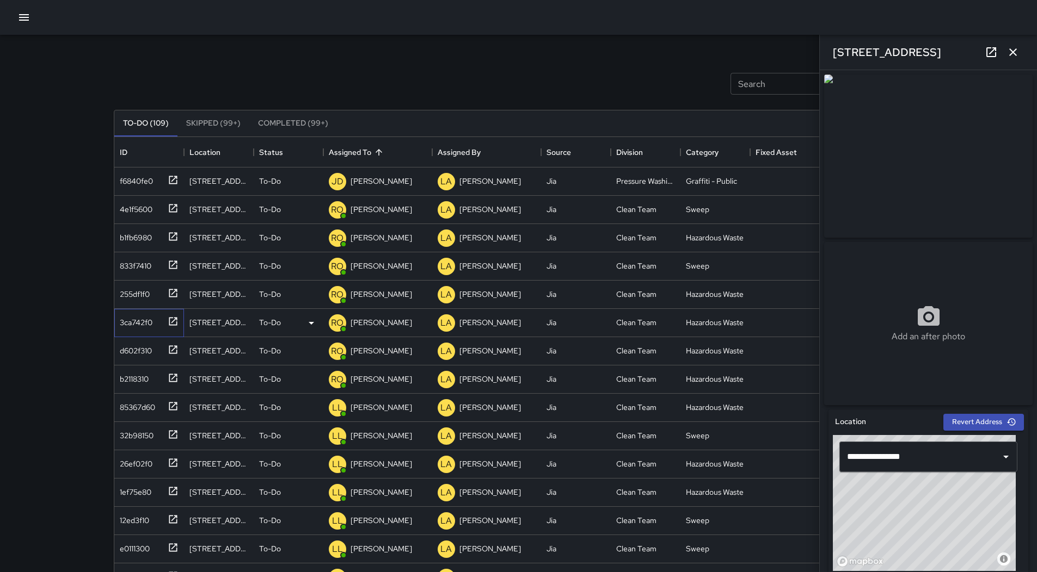
click at [127, 323] on div "3ca742f0" at bounding box center [133, 320] width 37 height 15
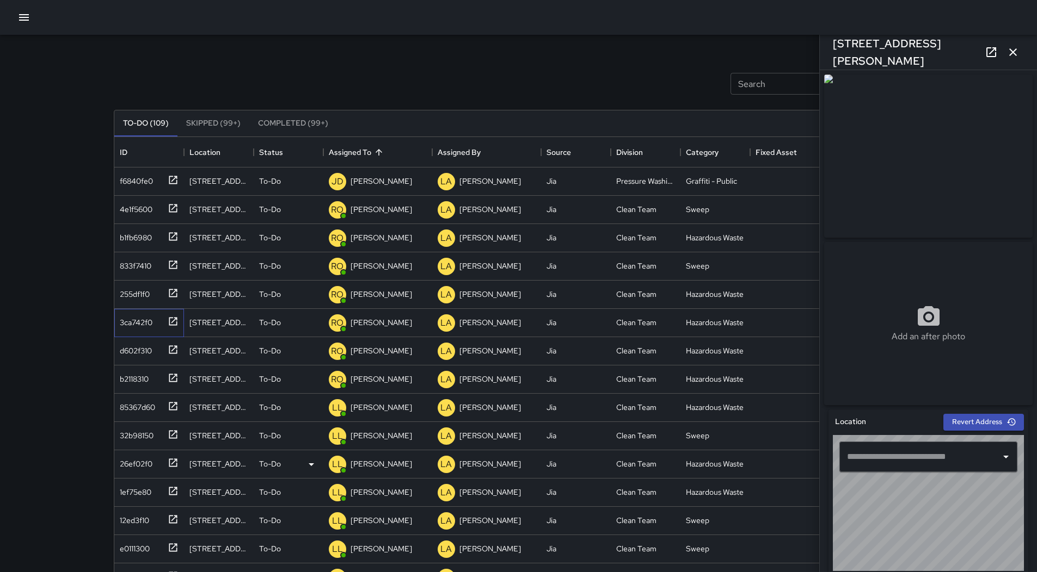
type input "**********"
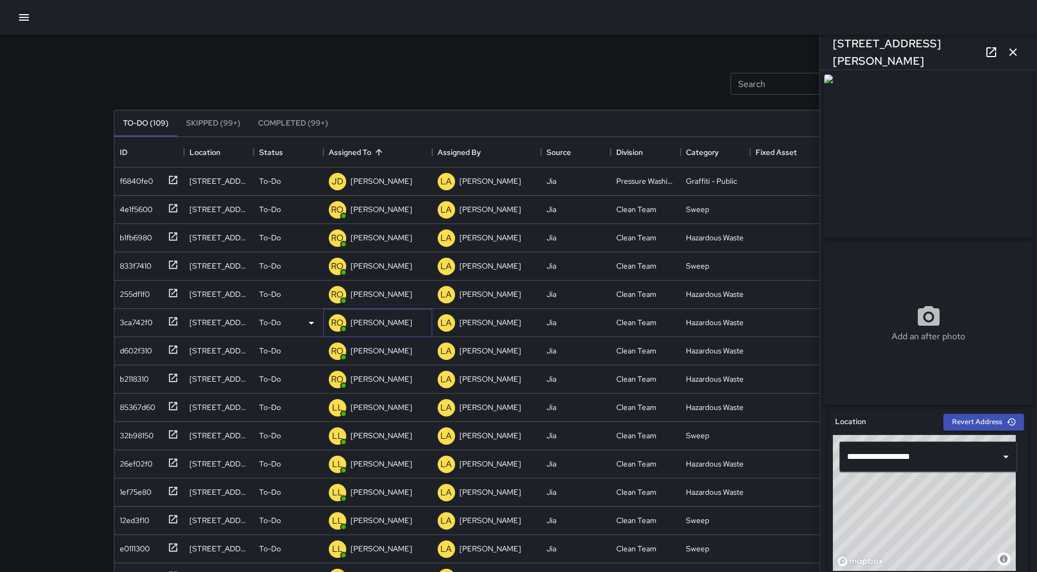
click at [370, 322] on p "[PERSON_NAME]" at bounding box center [380, 322] width 61 height 11
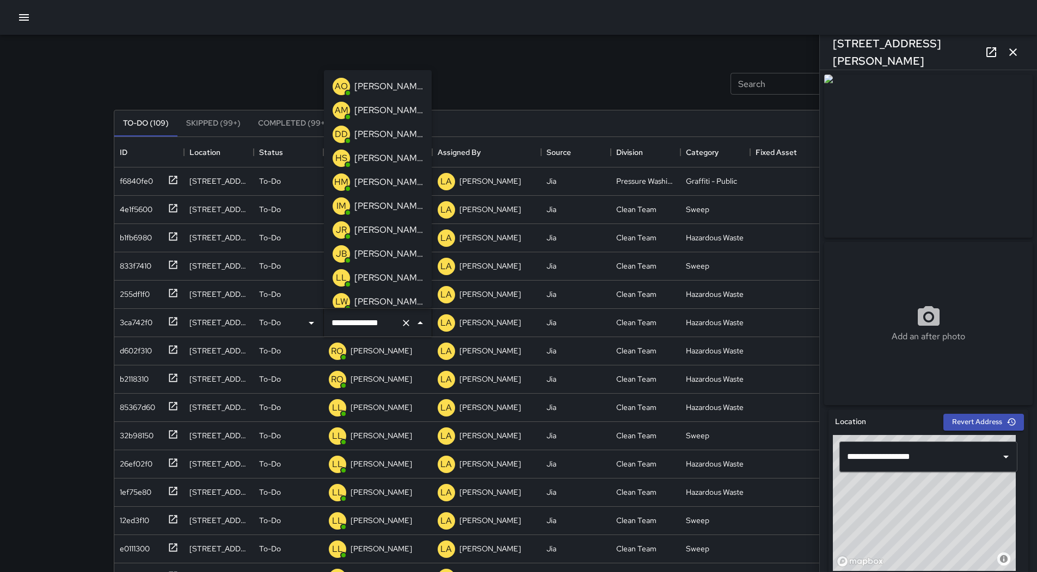
click at [394, 85] on p "[PERSON_NAME]" at bounding box center [388, 86] width 69 height 13
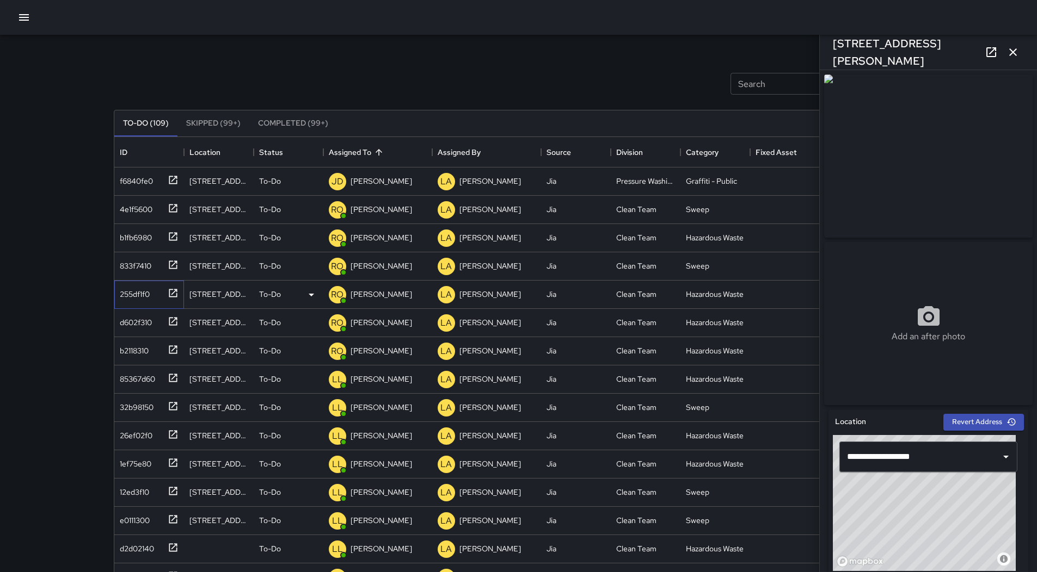
click at [136, 286] on div "255df1f0" at bounding box center [132, 292] width 34 height 15
click at [126, 271] on div "833f7410" at bounding box center [133, 263] width 36 height 15
click at [143, 210] on div "4e1f5600" at bounding box center [133, 207] width 37 height 15
click at [139, 348] on div "b2118310" at bounding box center [131, 348] width 33 height 15
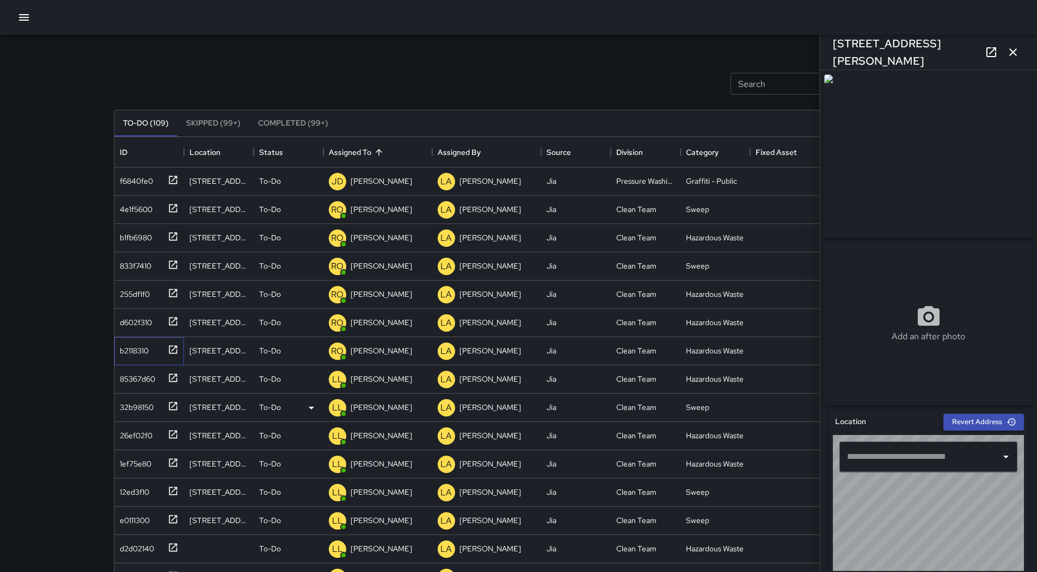
type input "**********"
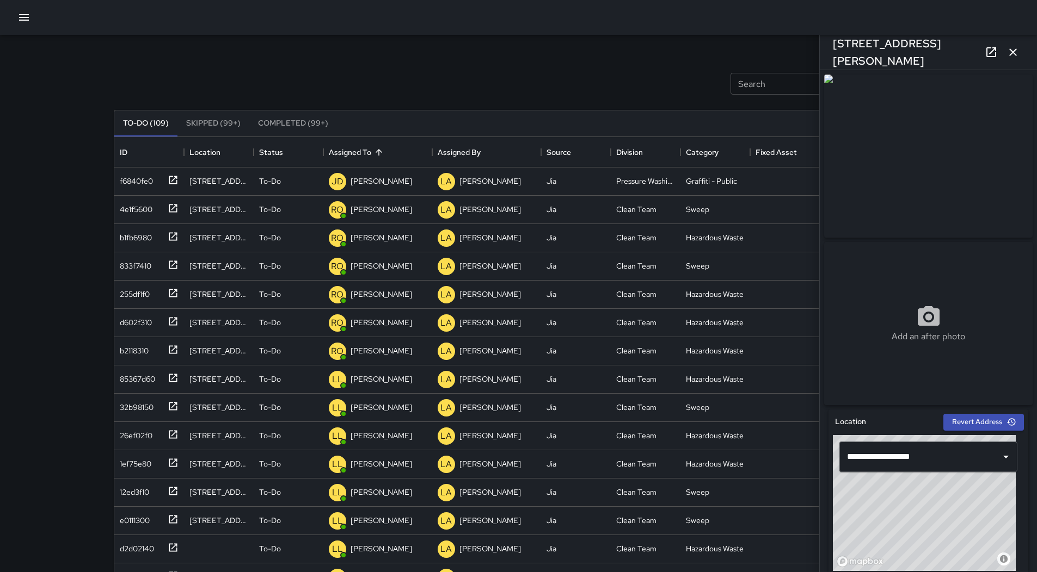
click at [14, 16] on button "button" at bounding box center [24, 18] width 22 height 22
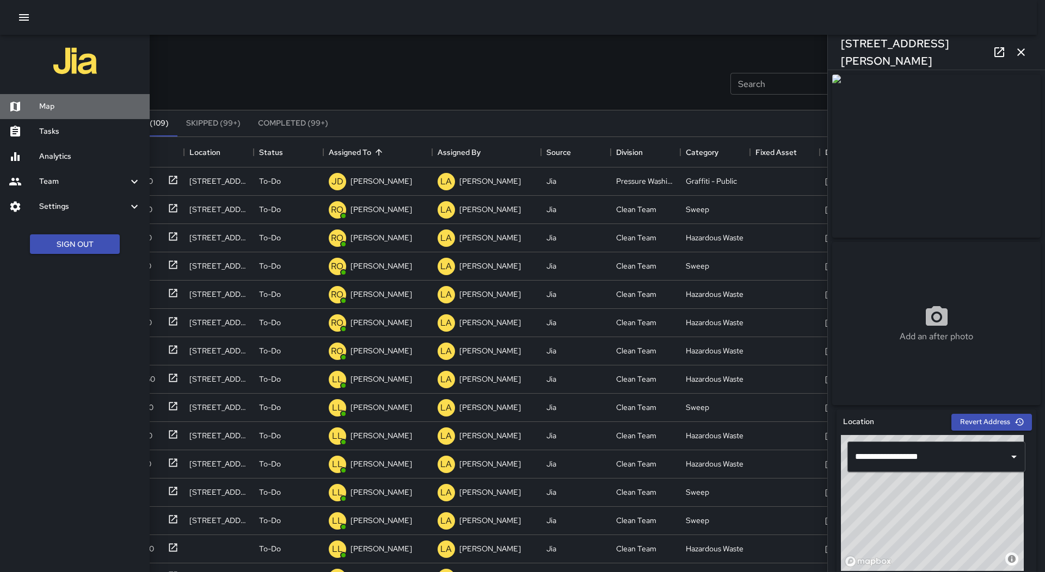
click at [75, 102] on h6 "Map" at bounding box center [90, 107] width 102 height 12
